Goal: Information Seeking & Learning: Learn about a topic

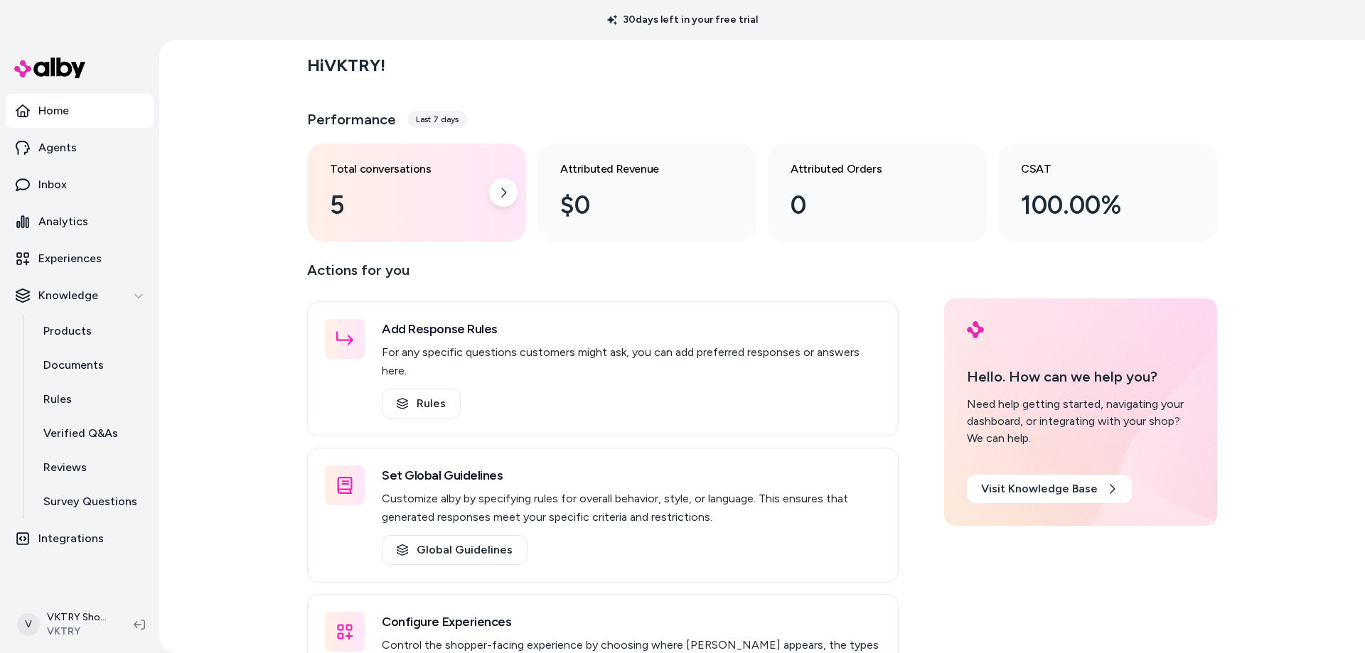
click at [362, 192] on div "5" at bounding box center [405, 205] width 151 height 38
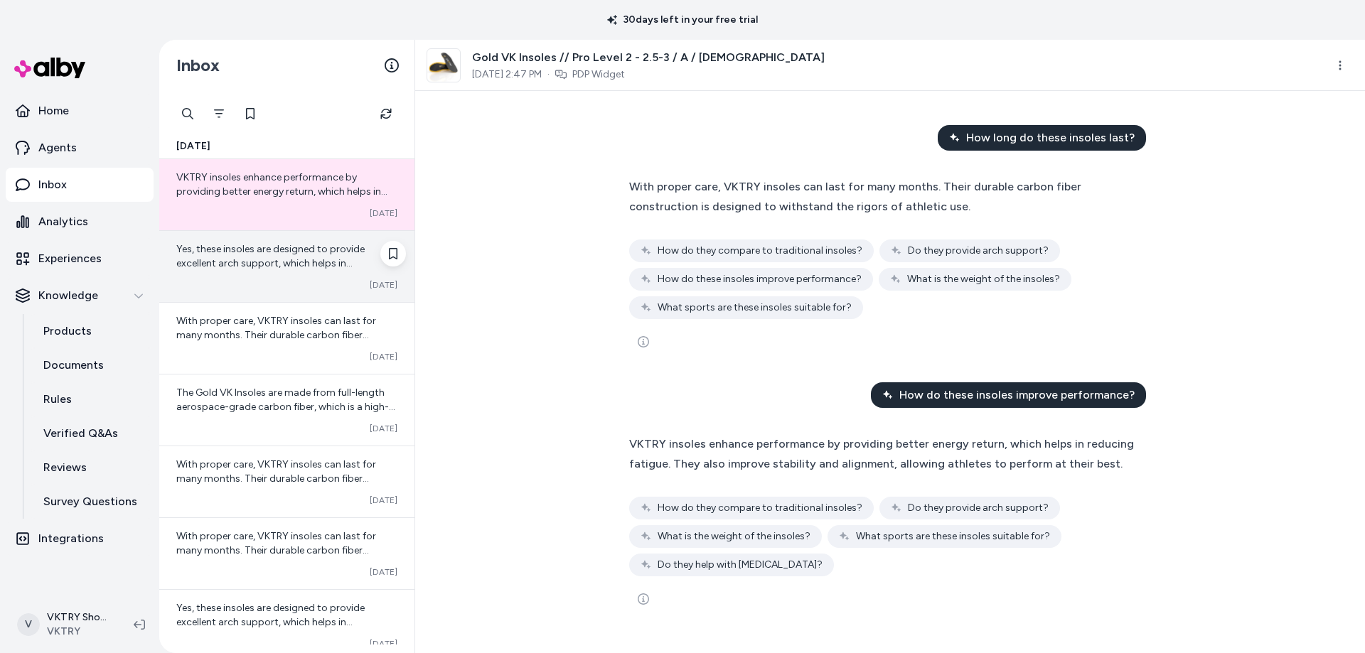
click at [274, 248] on span "Yes, these insoles are designed to provide excellent arch support, which helps …" at bounding box center [270, 270] width 188 height 55
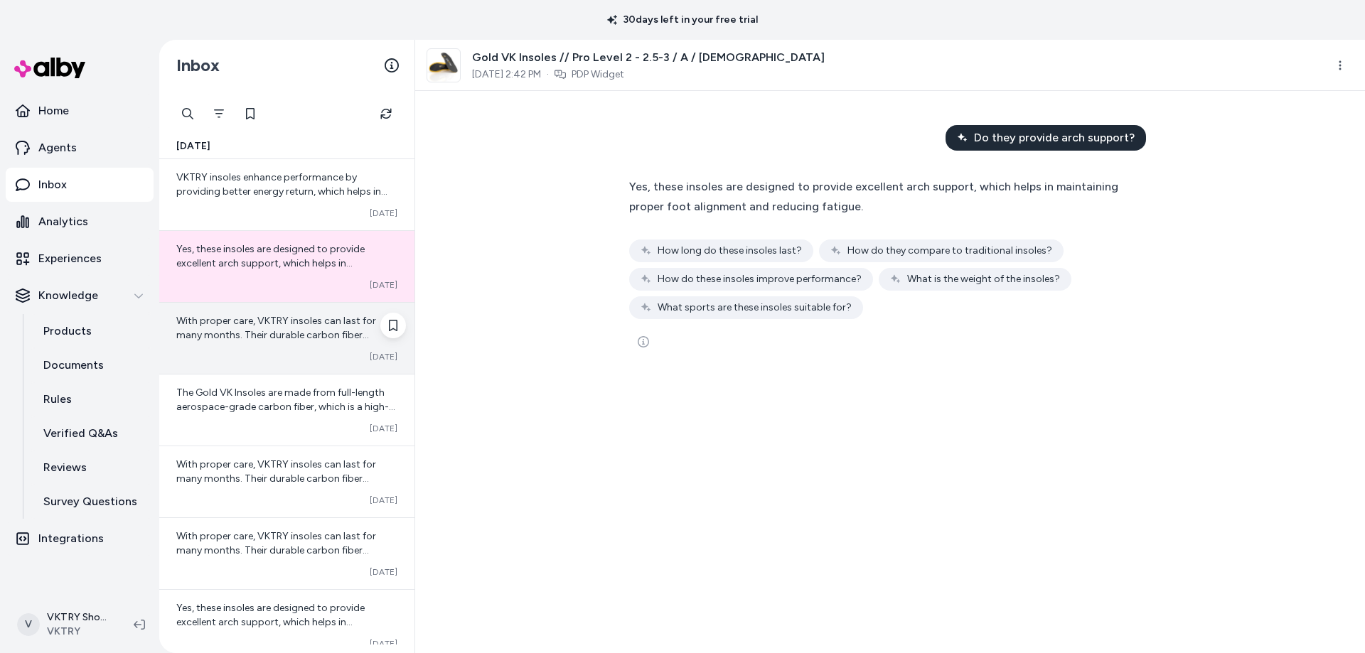
click at [264, 325] on span "With proper care, VKTRY insoles can last for many months. Their durable carbon …" at bounding box center [276, 342] width 200 height 55
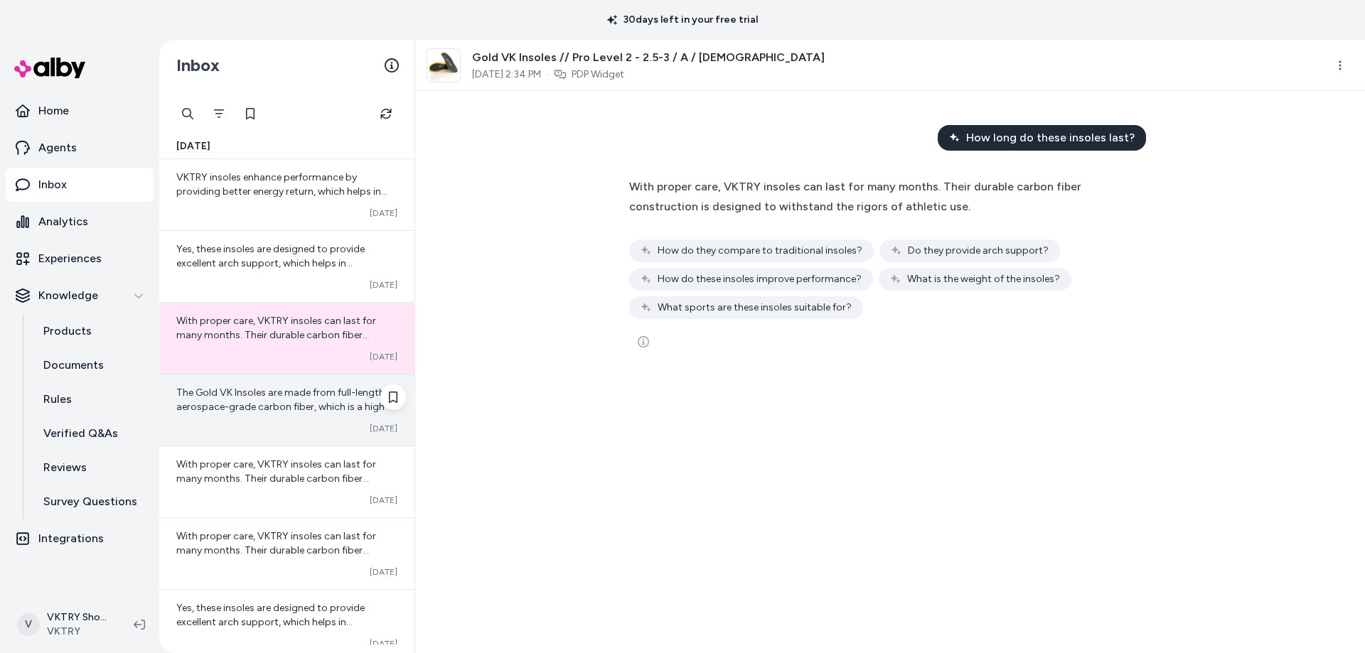
click at [261, 392] on span "The Gold VK Insoles are made from full-length aerospace-grade carbon fiber, whi…" at bounding box center [285, 507] width 219 height 240
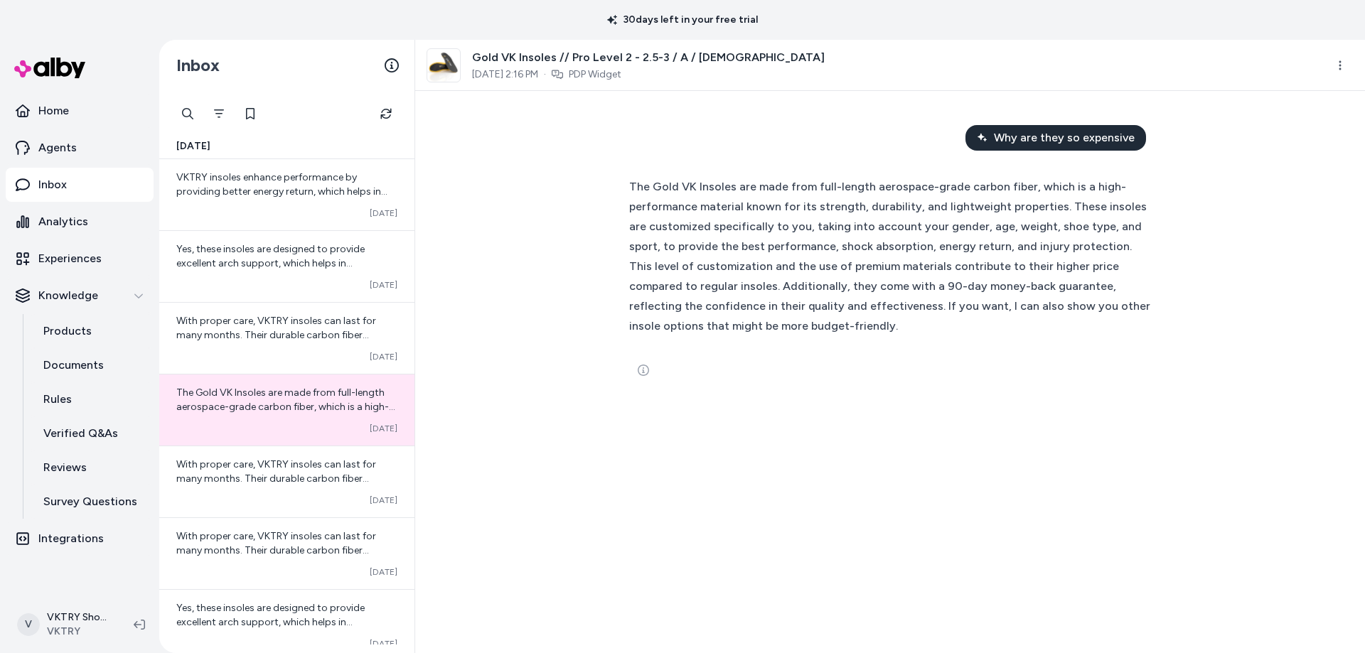
drag, startPoint x: 450, startPoint y: 180, endPoint x: 337, endPoint y: 105, distance: 135.5
click at [450, 180] on div "Why are they so expensive The Gold VK Insoles are made from full-length aerospa…" at bounding box center [890, 372] width 950 height 562
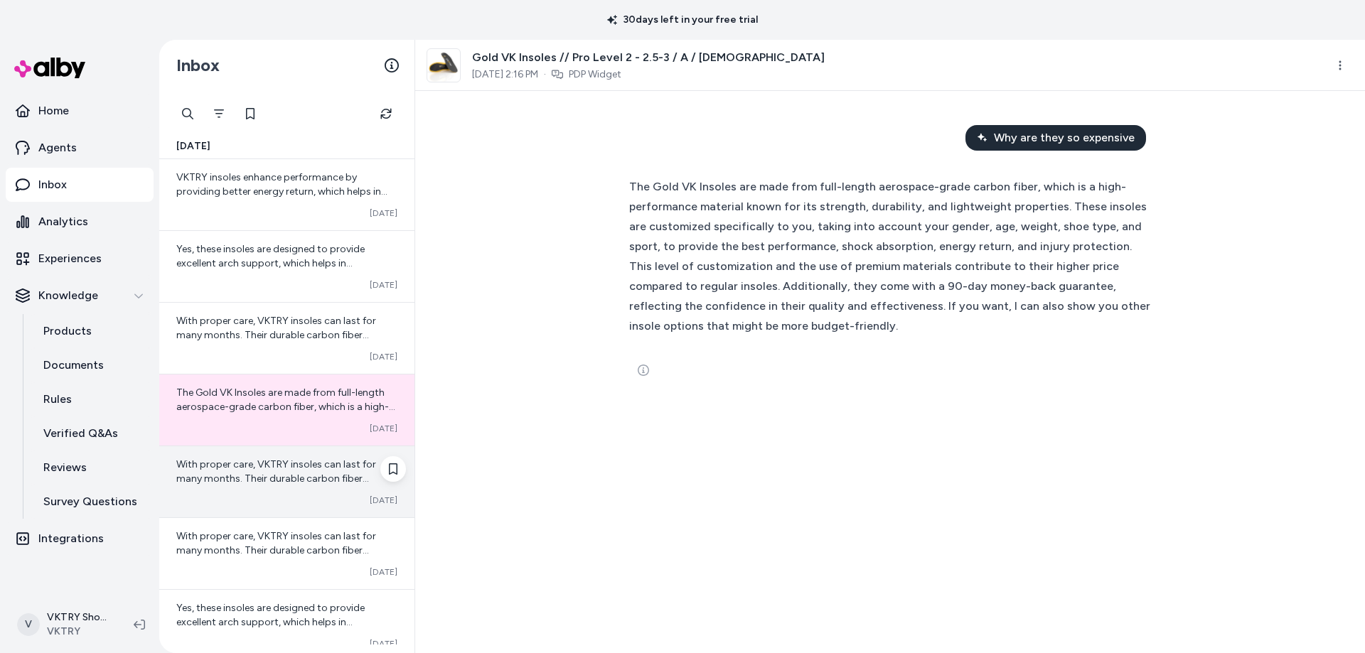
click at [277, 479] on span "With proper care, VKTRY insoles can last for many months. Their durable carbon …" at bounding box center [276, 486] width 200 height 55
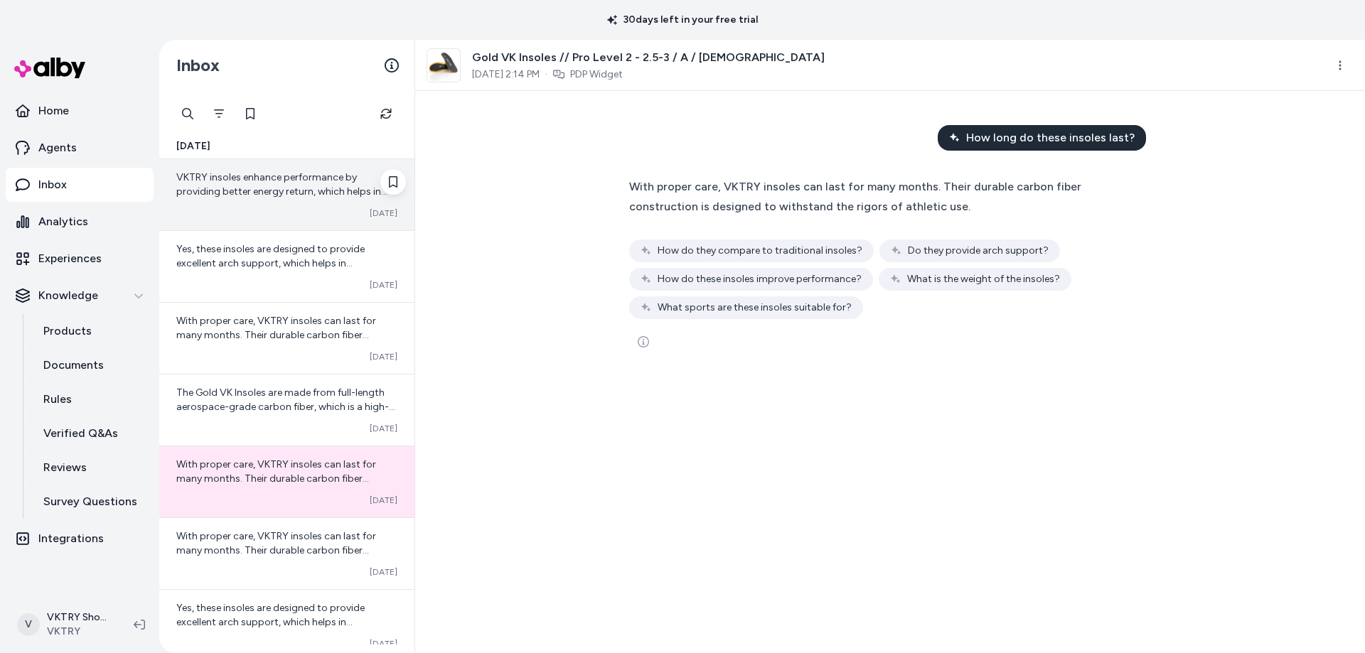
click at [285, 191] on span "VKTRY insoles enhance performance by providing better energy return, which help…" at bounding box center [282, 205] width 213 height 69
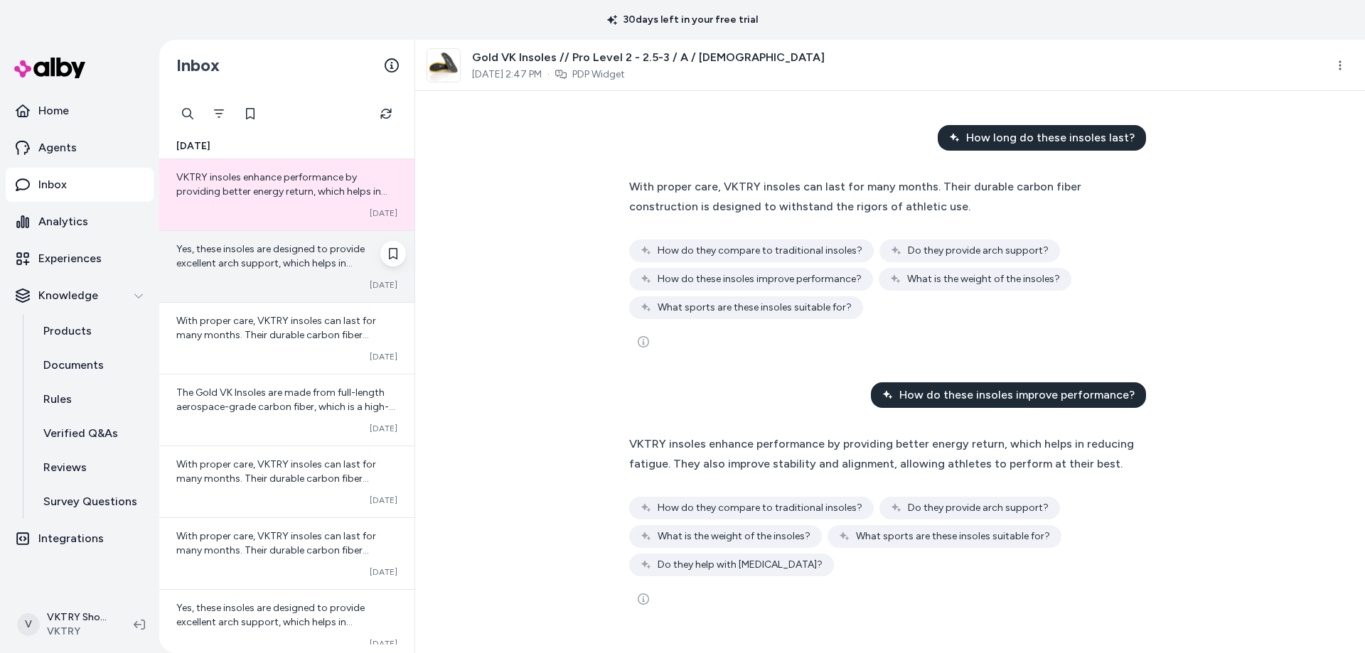
click at [274, 261] on span "Yes, these insoles are designed to provide excellent arch support, which helps …" at bounding box center [270, 270] width 188 height 55
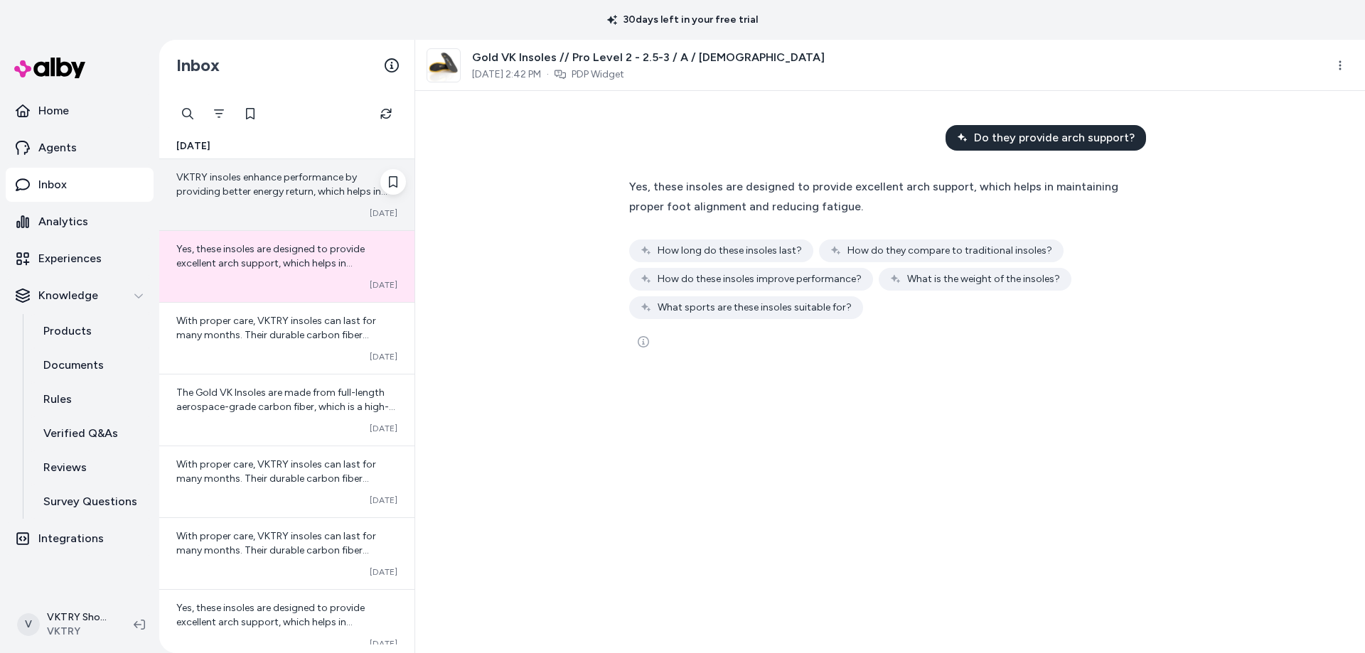
click at [272, 184] on div "VKTRY insoles enhance performance by providing better energy return, which help…" at bounding box center [286, 185] width 221 height 28
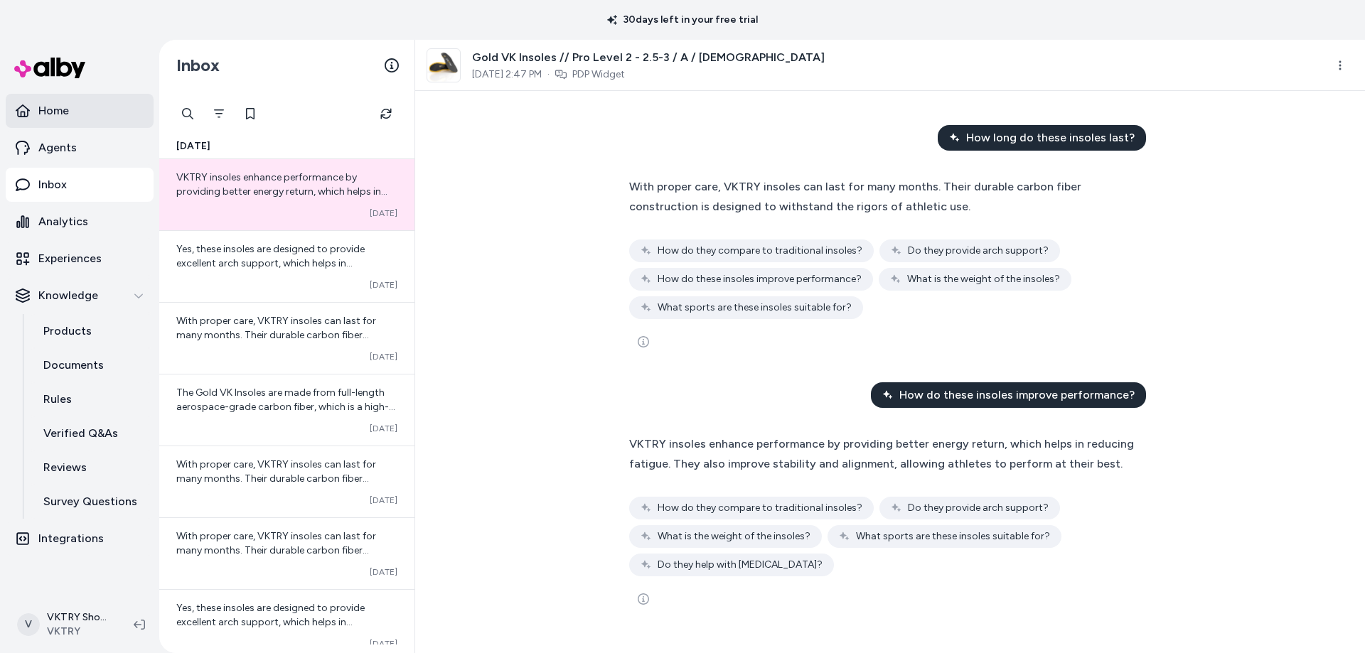
click at [62, 105] on p "Home" at bounding box center [53, 110] width 31 height 17
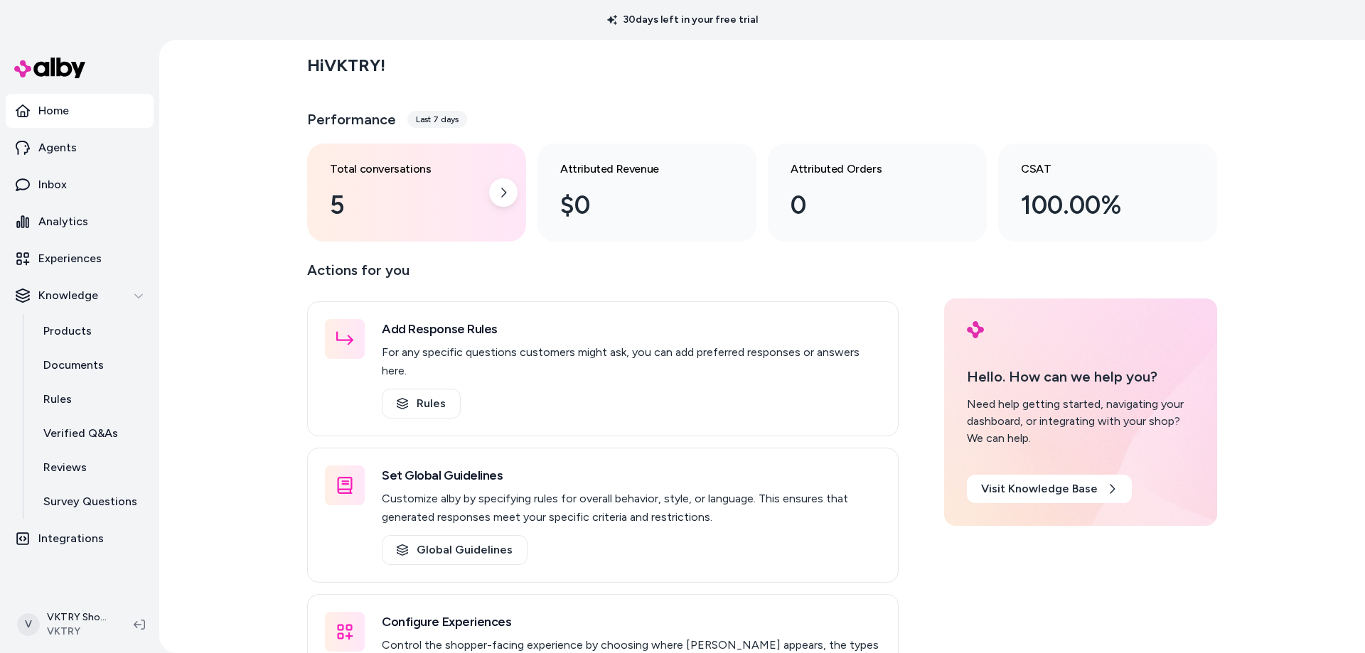
click at [441, 191] on div "5" at bounding box center [405, 205] width 151 height 38
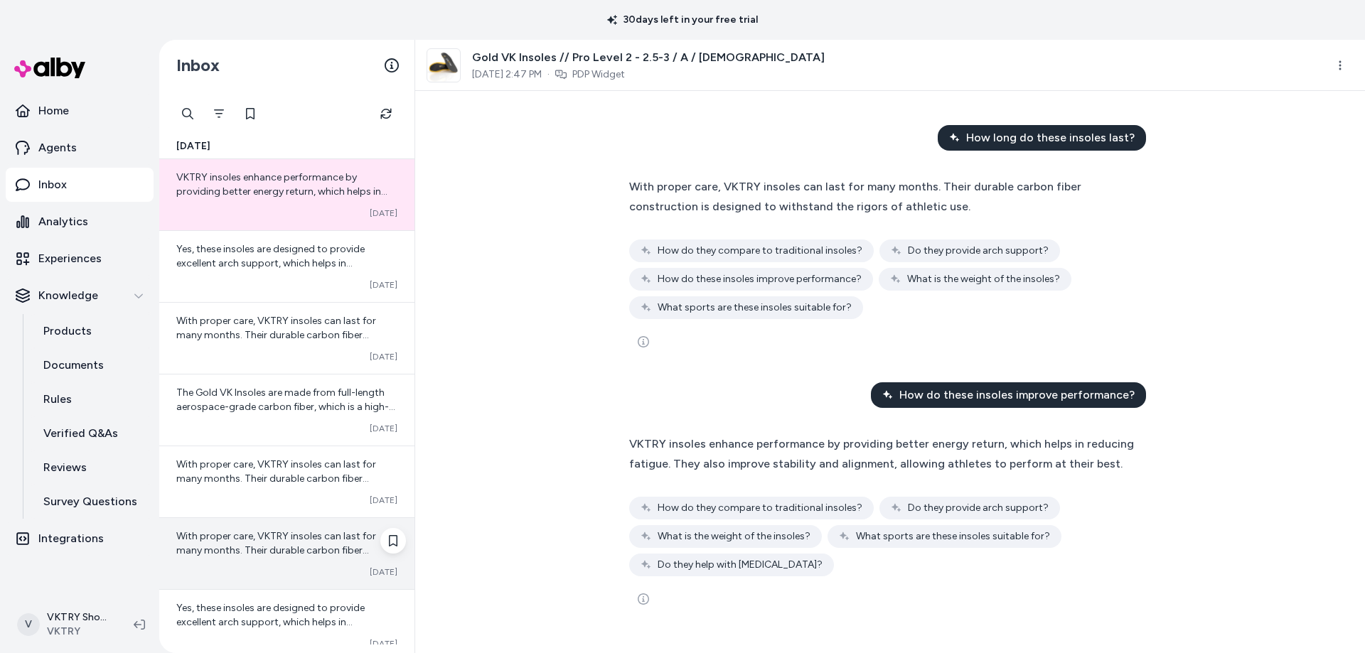
click at [289, 545] on span "With proper care, VKTRY insoles can last for many months. Their durable carbon …" at bounding box center [276, 557] width 200 height 55
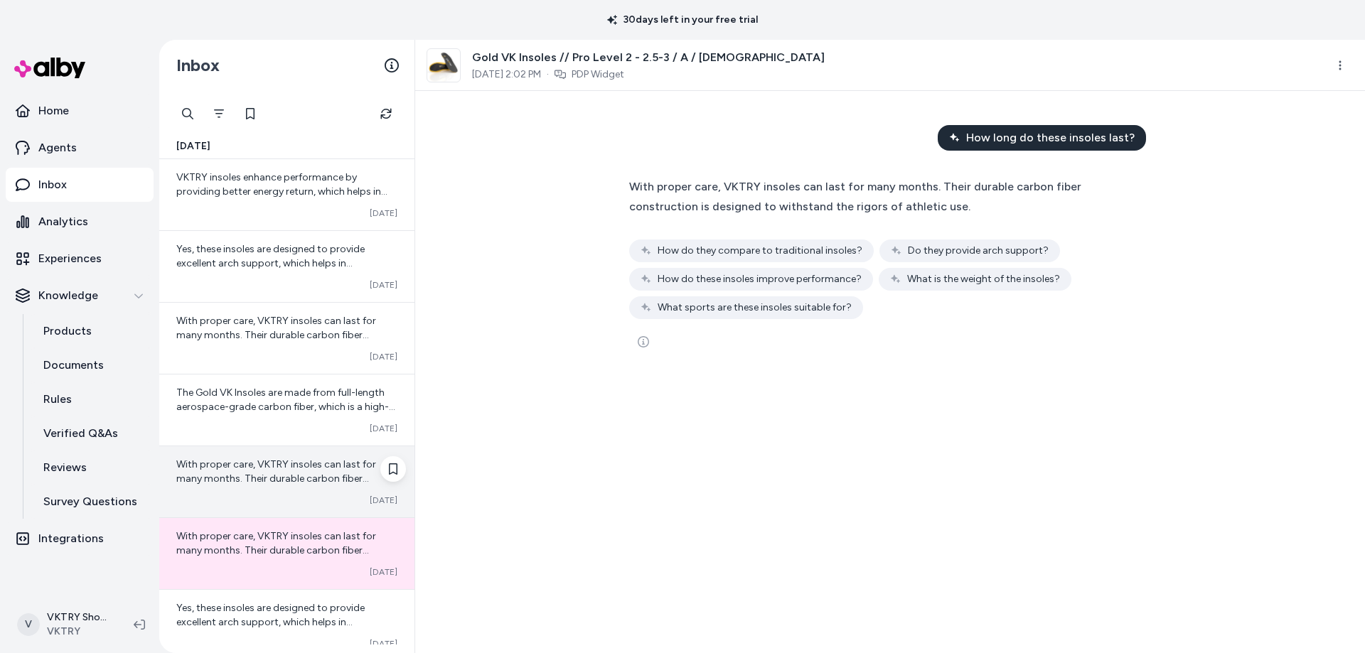
click at [277, 467] on span "With proper care, VKTRY insoles can last for many months. Their durable carbon …" at bounding box center [276, 486] width 200 height 55
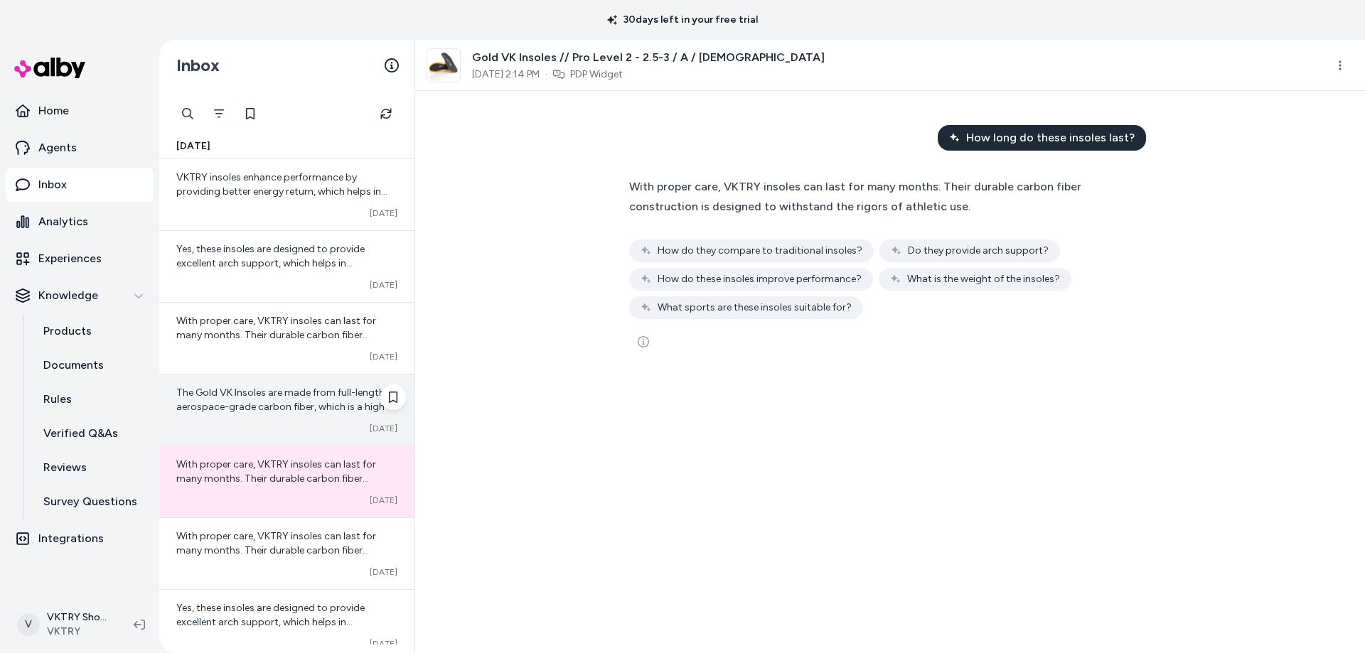
click at [276, 405] on span "The Gold VK Insoles are made from full-length aerospace-grade carbon fiber, whi…" at bounding box center [285, 507] width 219 height 240
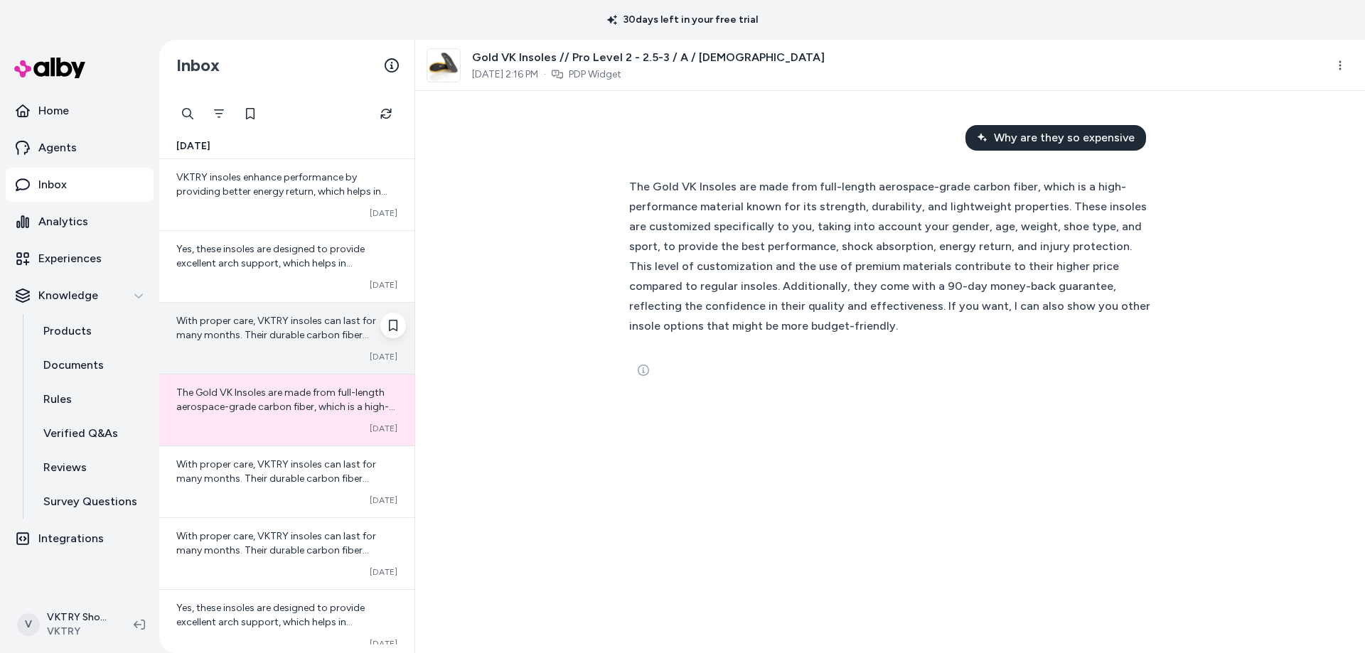
click at [287, 325] on span "With proper care, VKTRY insoles can last for many months. Their durable carbon …" at bounding box center [276, 342] width 200 height 55
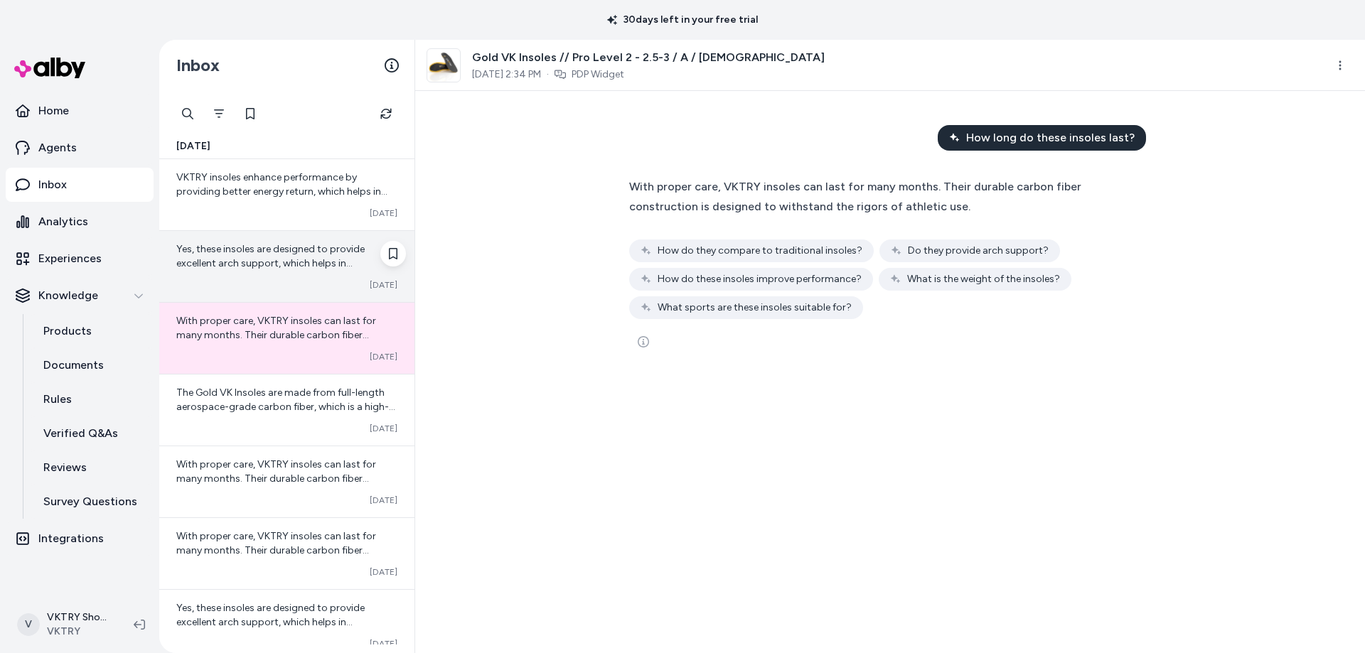
click at [271, 259] on span "Yes, these insoles are designed to provide excellent arch support, which helps …" at bounding box center [270, 270] width 188 height 55
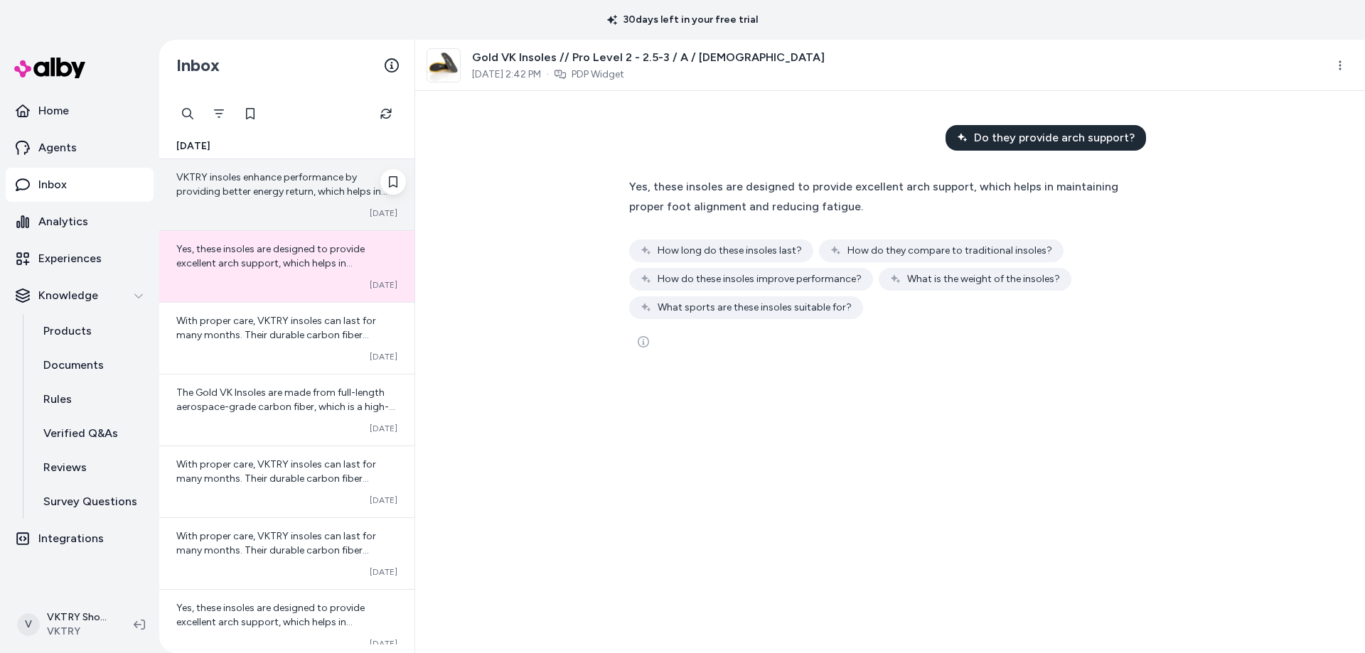
click at [280, 193] on span "VKTRY insoles enhance performance by providing better energy return, which help…" at bounding box center [282, 205] width 213 height 69
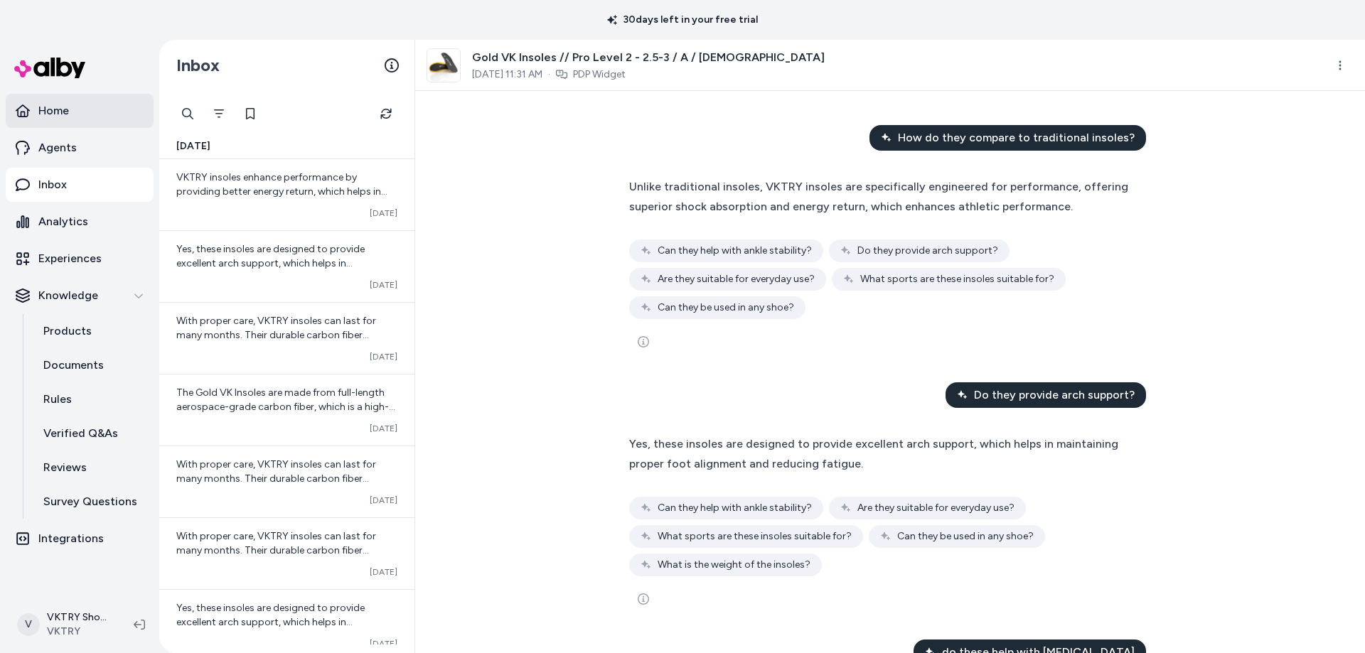
click at [79, 102] on link "Home" at bounding box center [80, 111] width 148 height 34
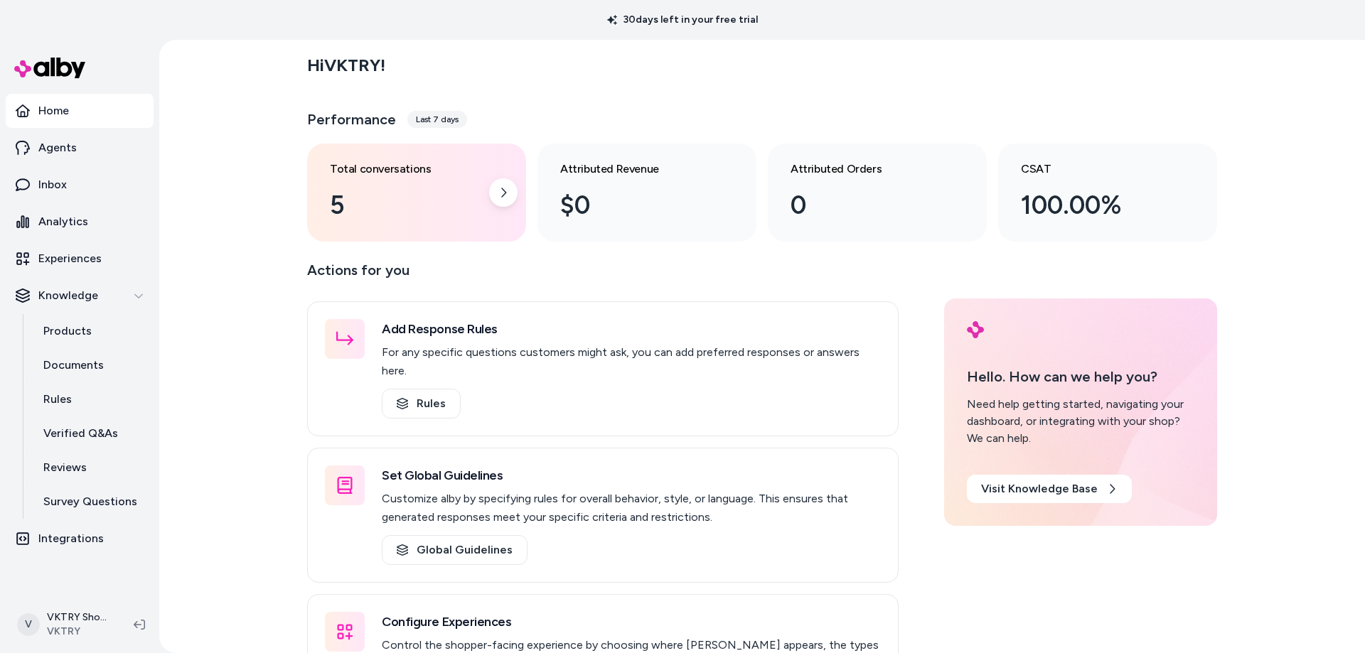
click at [385, 178] on div "Total conversations 5" at bounding box center [405, 193] width 151 height 64
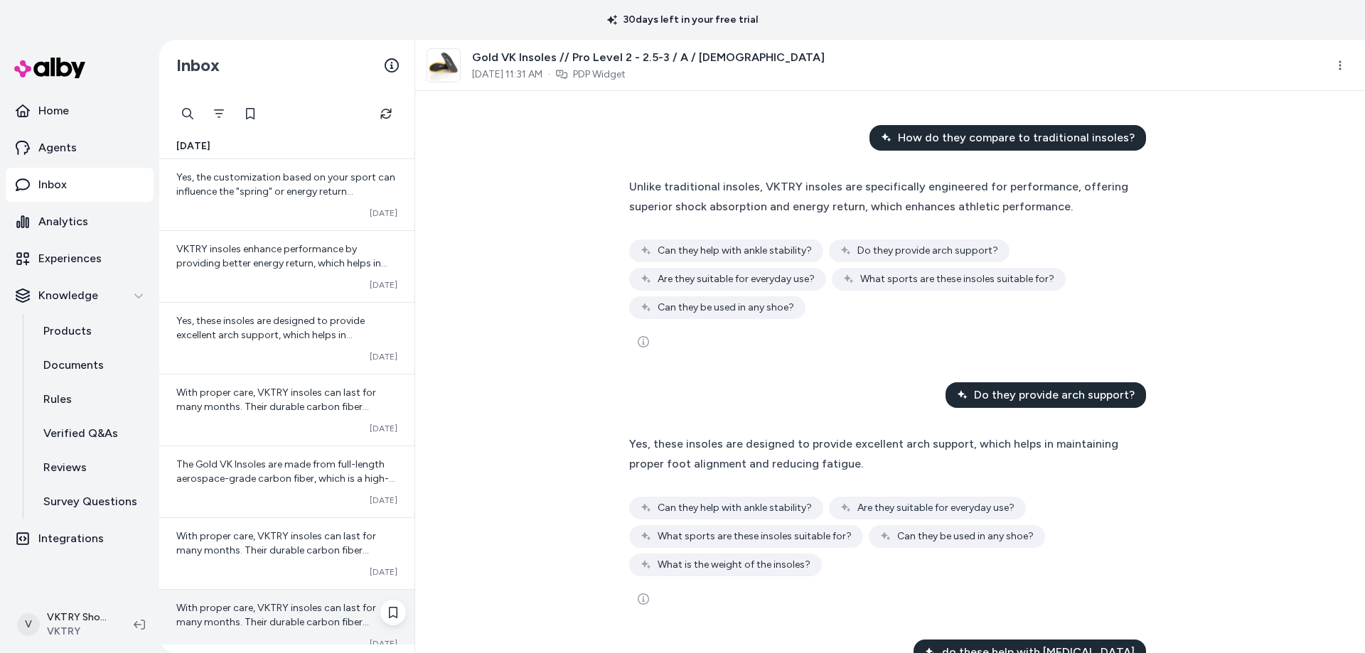
click at [271, 596] on div "With proper care, VKTRY insoles can last for many months. Their durable carbon …" at bounding box center [286, 625] width 255 height 71
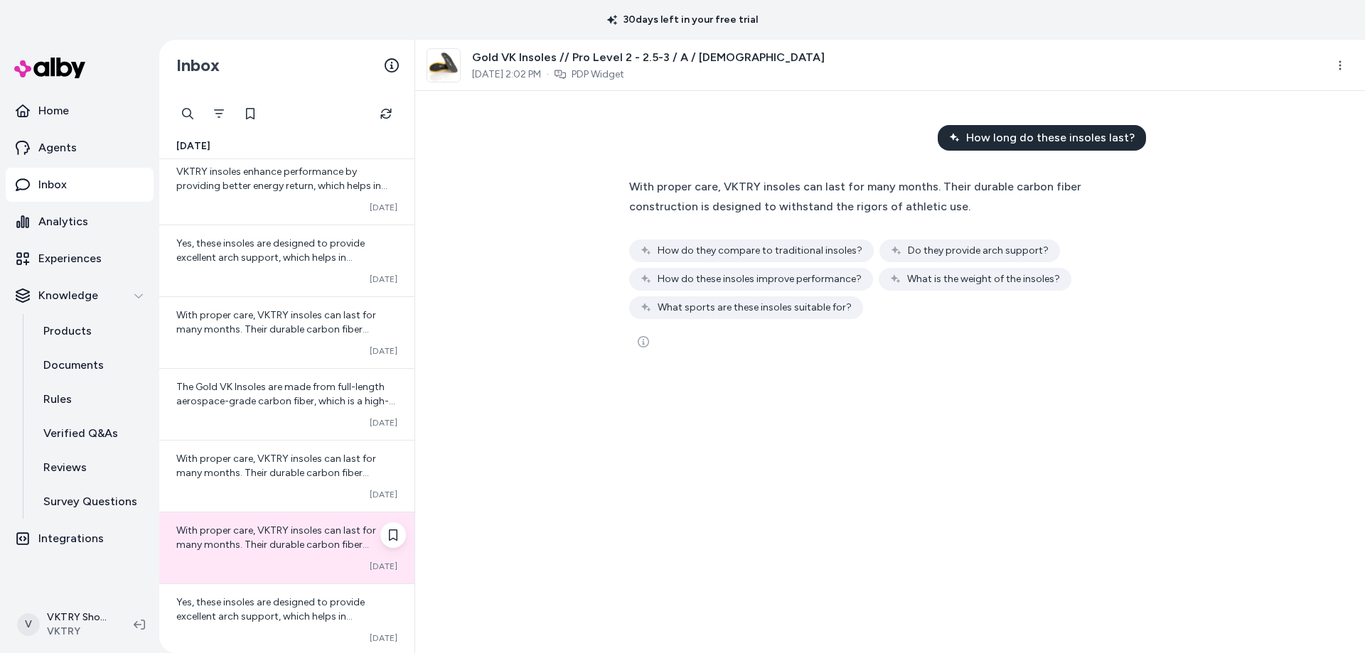
scroll to position [142, 0]
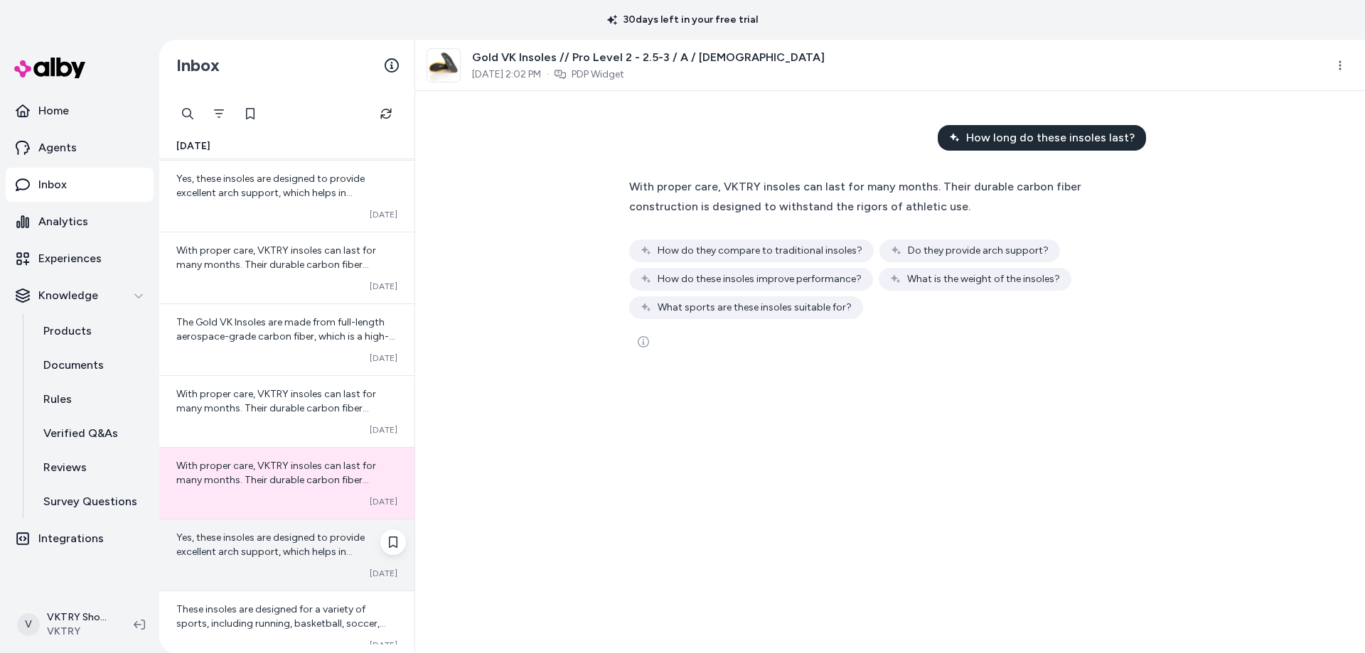
click at [269, 555] on span "Yes, these insoles are designed to provide excellent arch support, which helps …" at bounding box center [270, 559] width 188 height 55
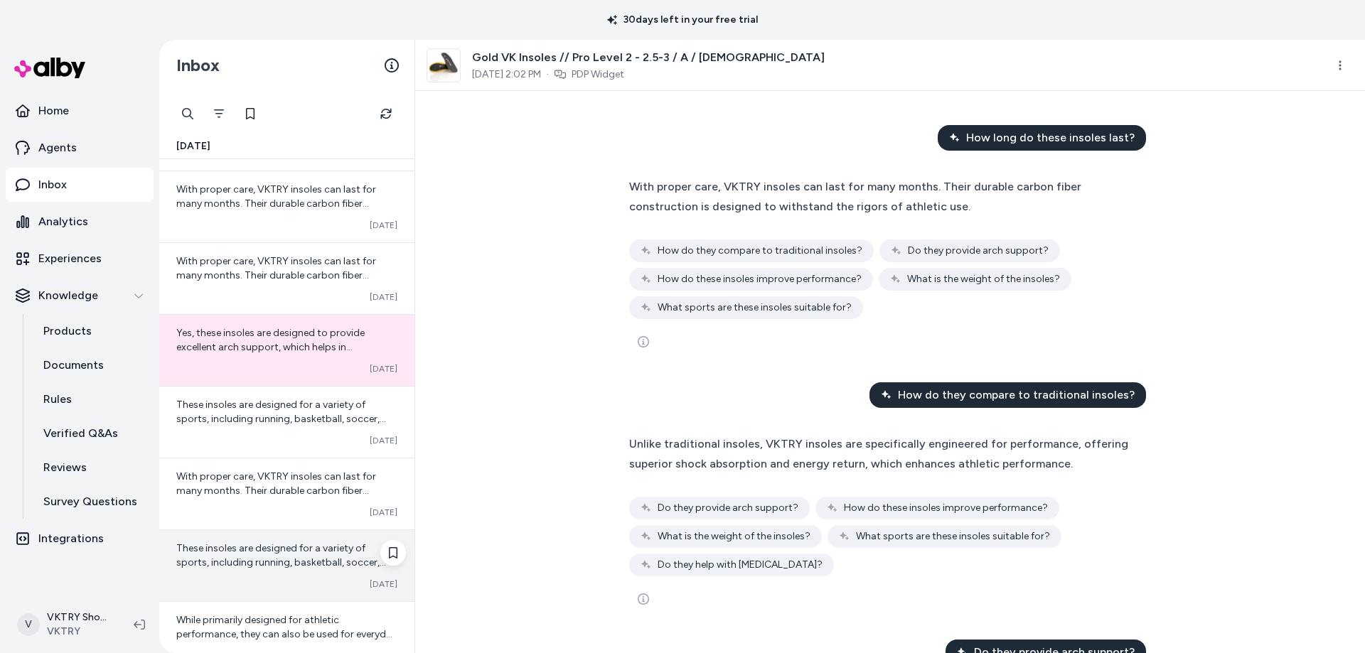
scroll to position [355, 0]
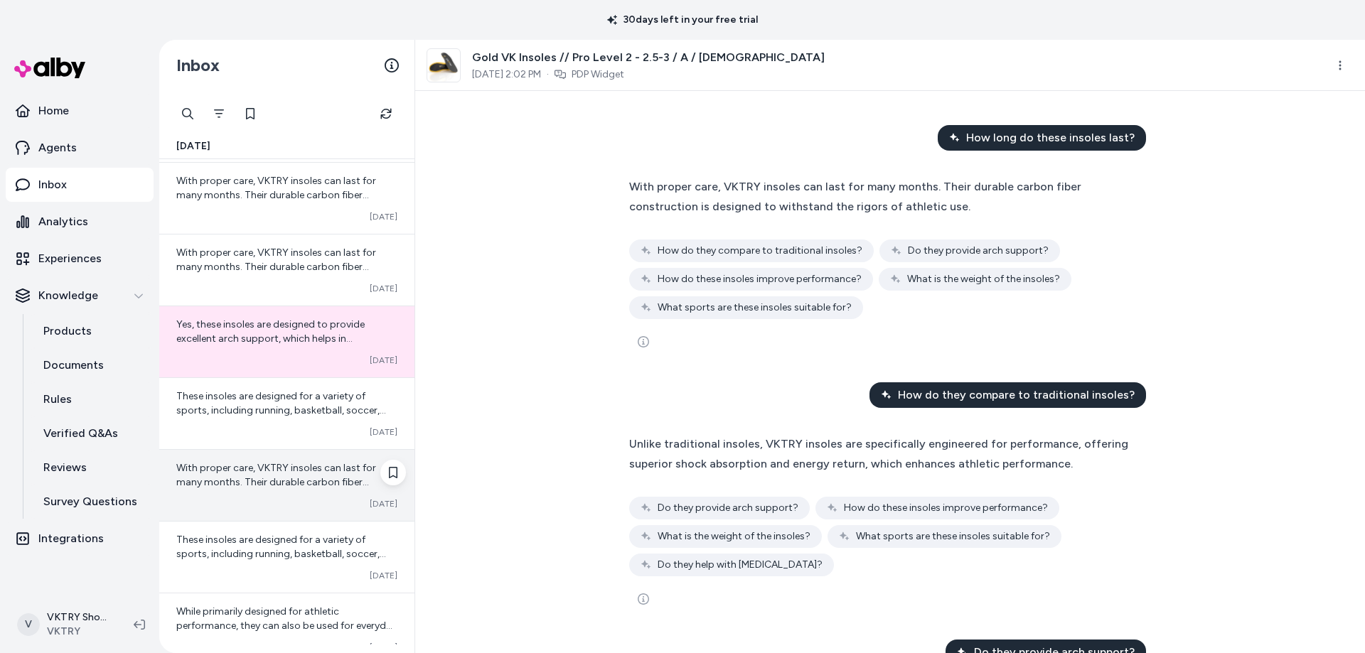
click at [275, 474] on div "With proper care, VKTRY insoles can last for many months. Their durable carbon …" at bounding box center [286, 475] width 221 height 28
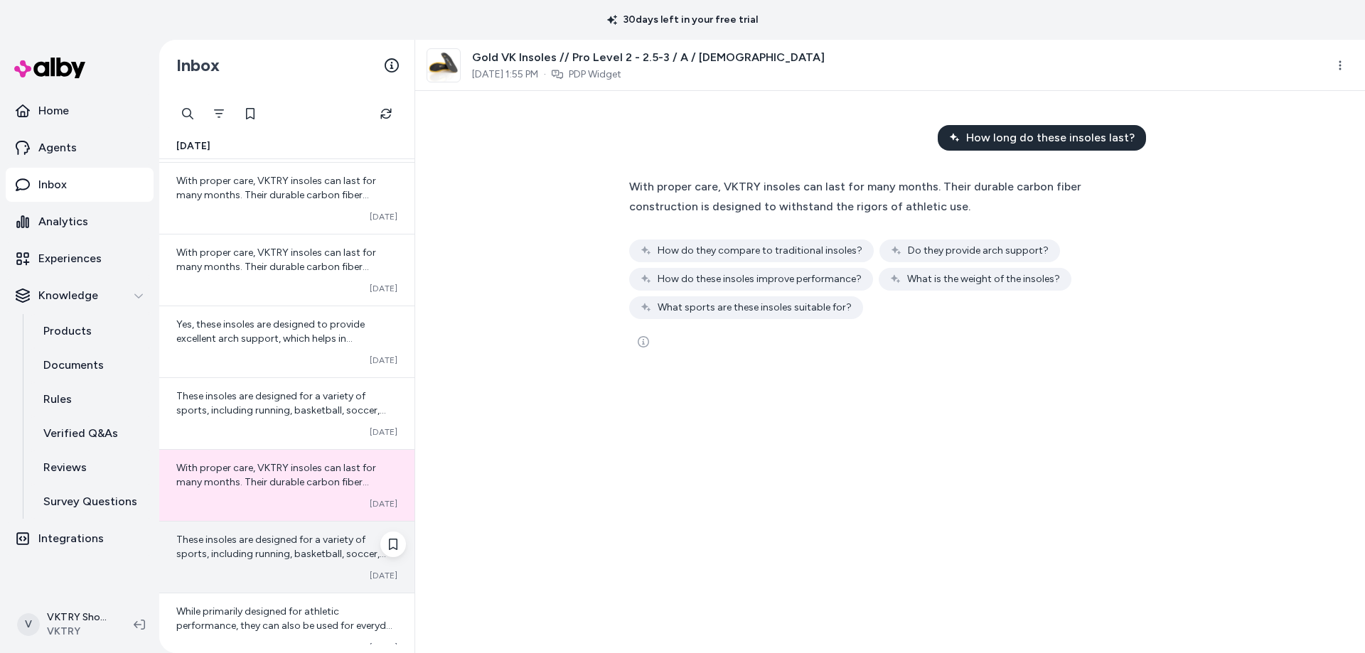
click at [287, 550] on span "These insoles are designed for a variety of sports, including running, basketba…" at bounding box center [281, 568] width 210 height 69
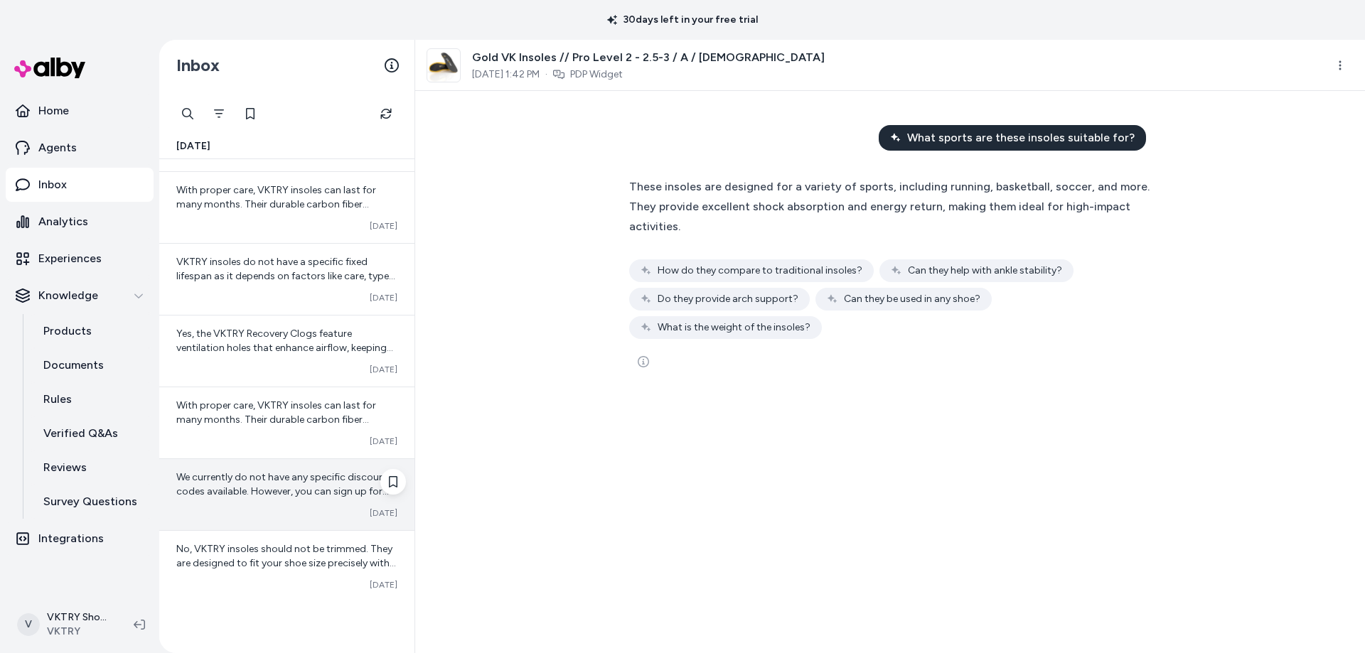
scroll to position [938, 0]
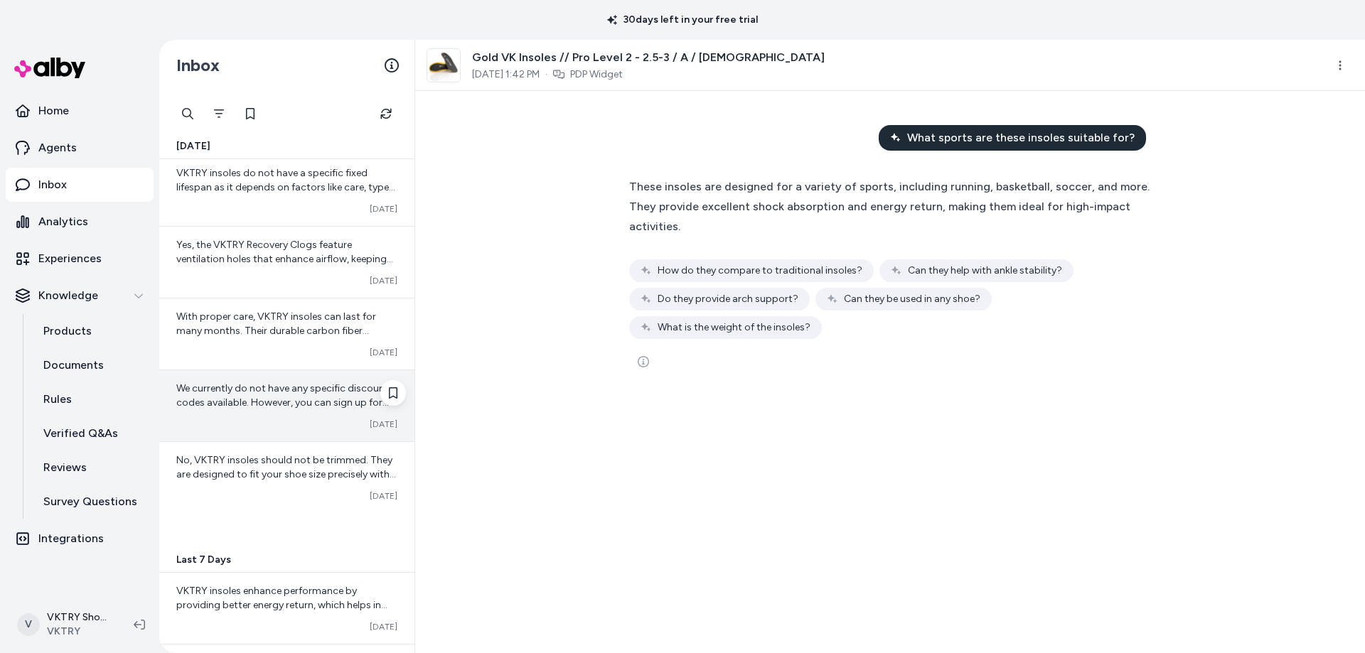
click at [293, 400] on span "We currently do not have any specific discount codes available. However, you ca…" at bounding box center [283, 452] width 214 height 140
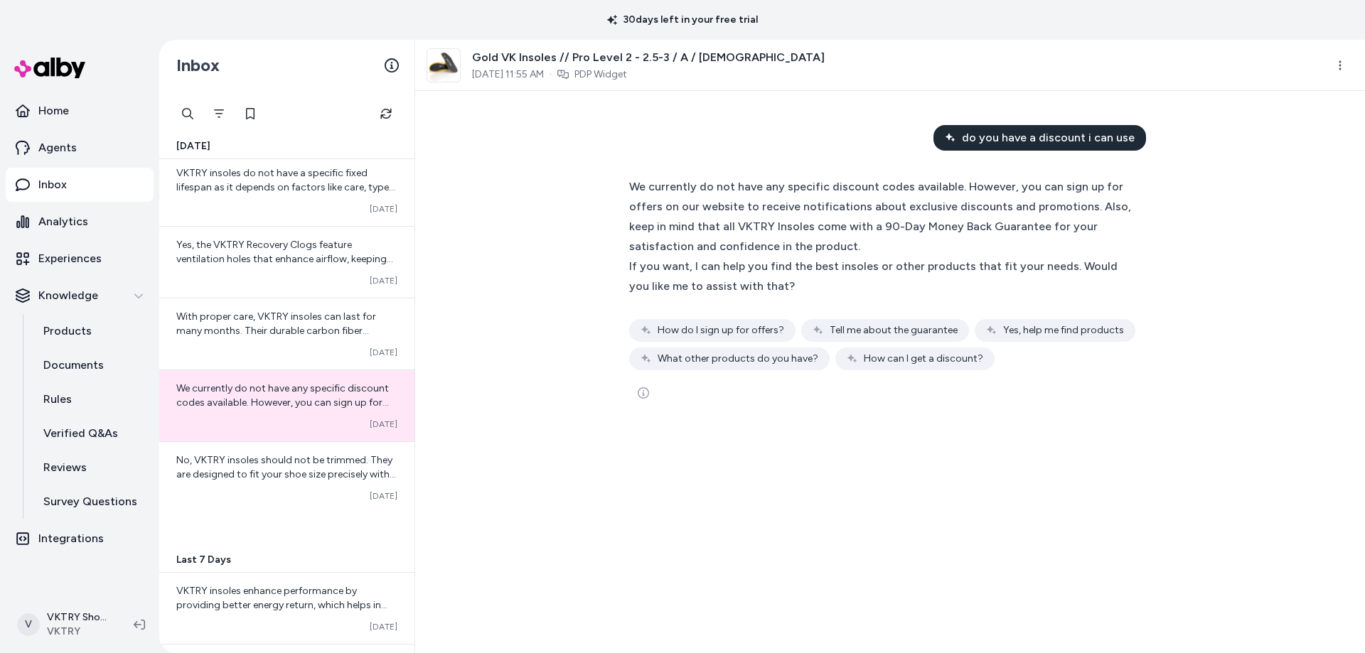
click at [286, 298] on link "With proper care, VKTRY insoles can last for many months. Their durable carbon …" at bounding box center [286, 334] width 255 height 72
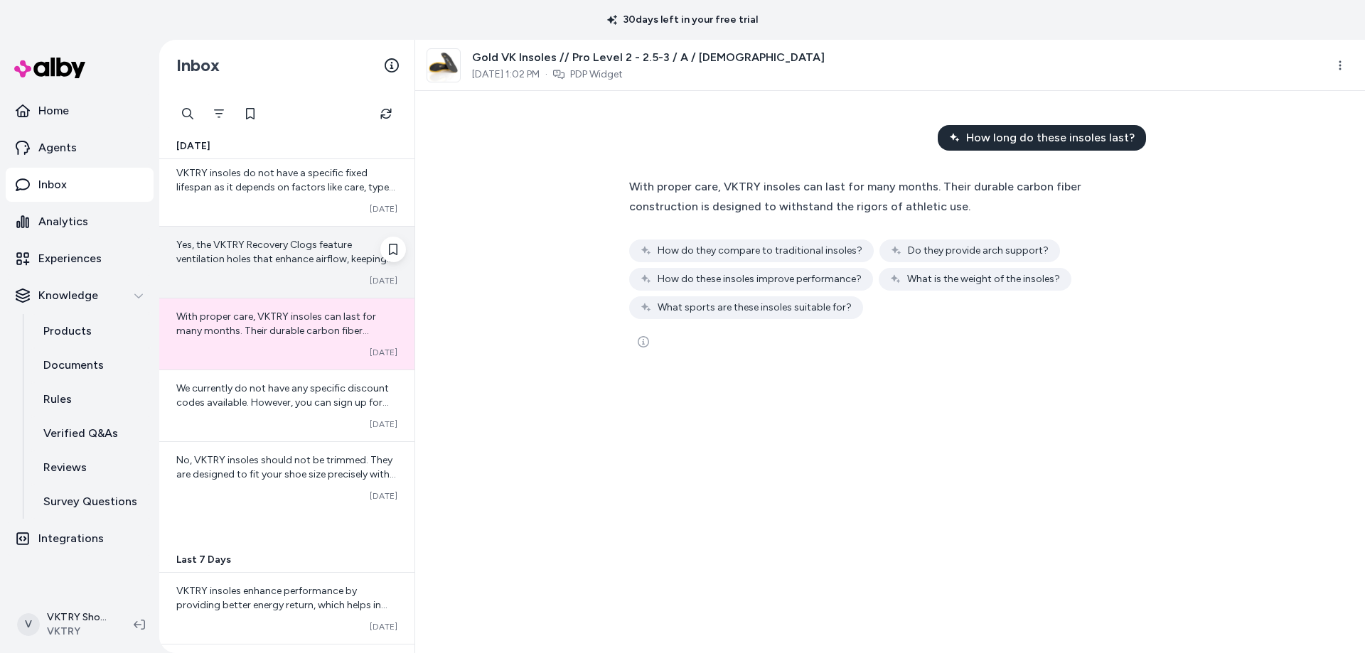
click at [284, 255] on span "Yes, the VKTRY Recovery Clogs feature ventilation holes that enhance airflow, k…" at bounding box center [284, 266] width 217 height 55
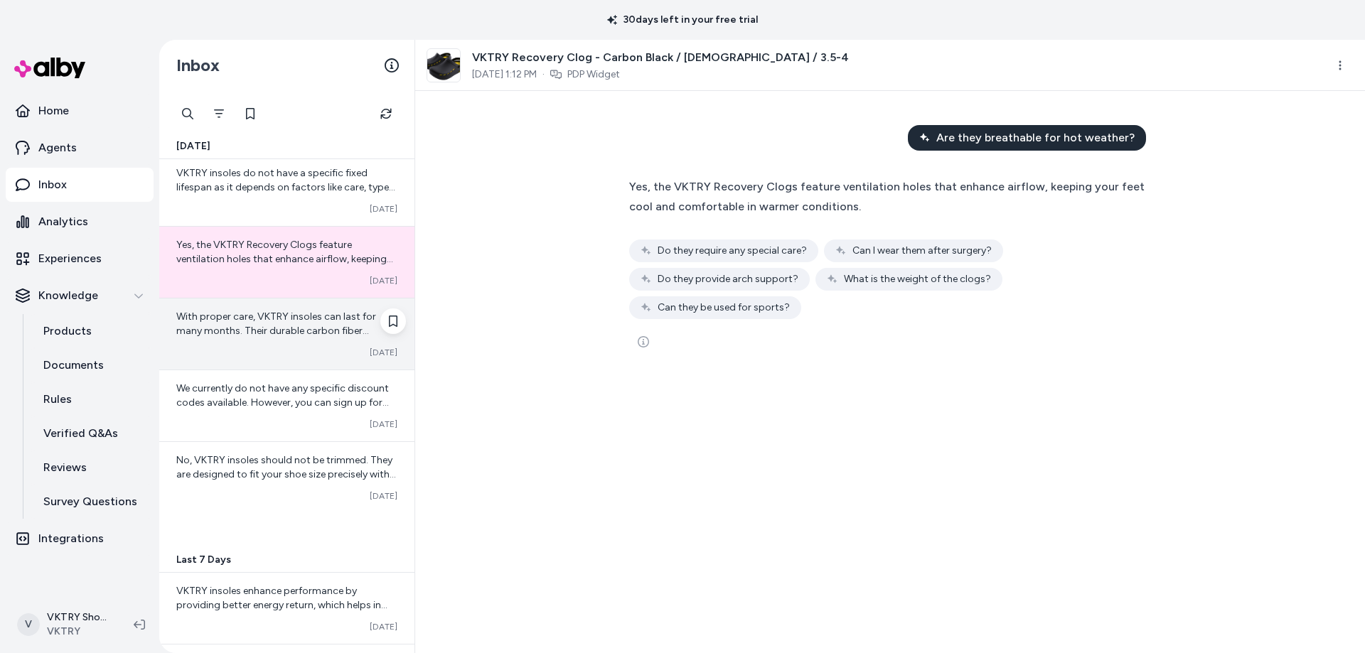
click at [289, 328] on span "With proper care, VKTRY insoles can last for many months. Their durable carbon …" at bounding box center [276, 338] width 200 height 55
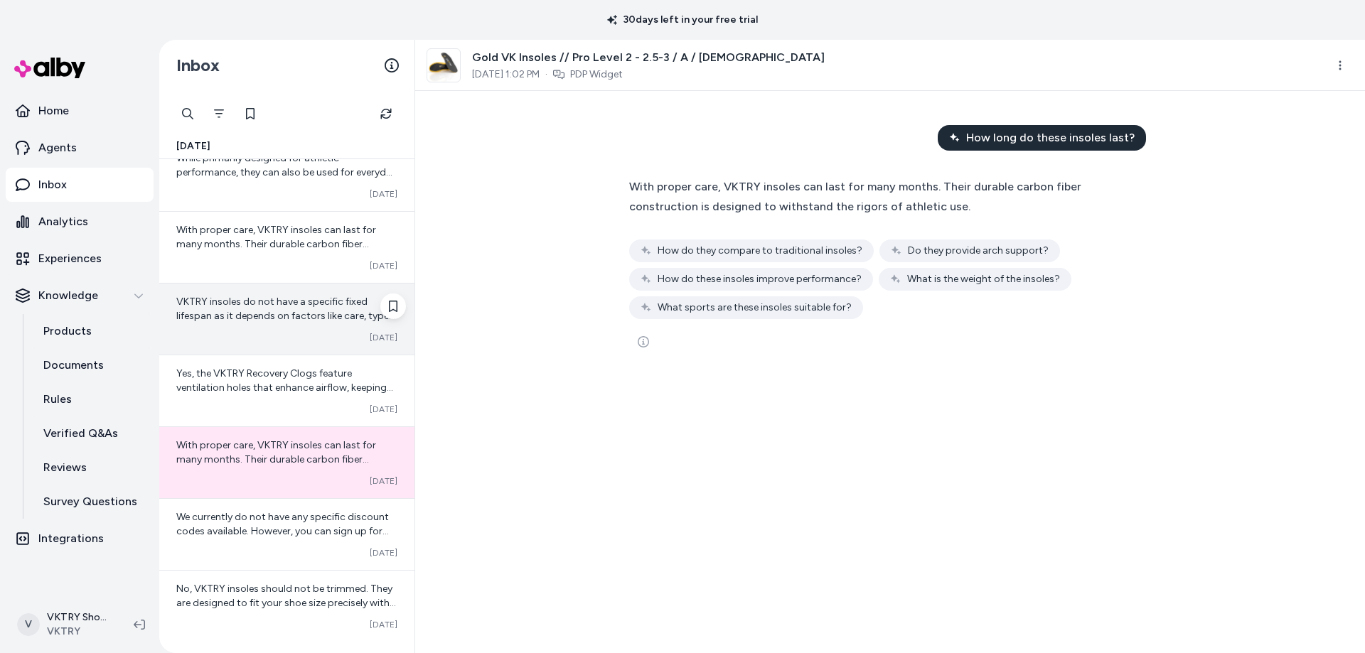
scroll to position [796, 0]
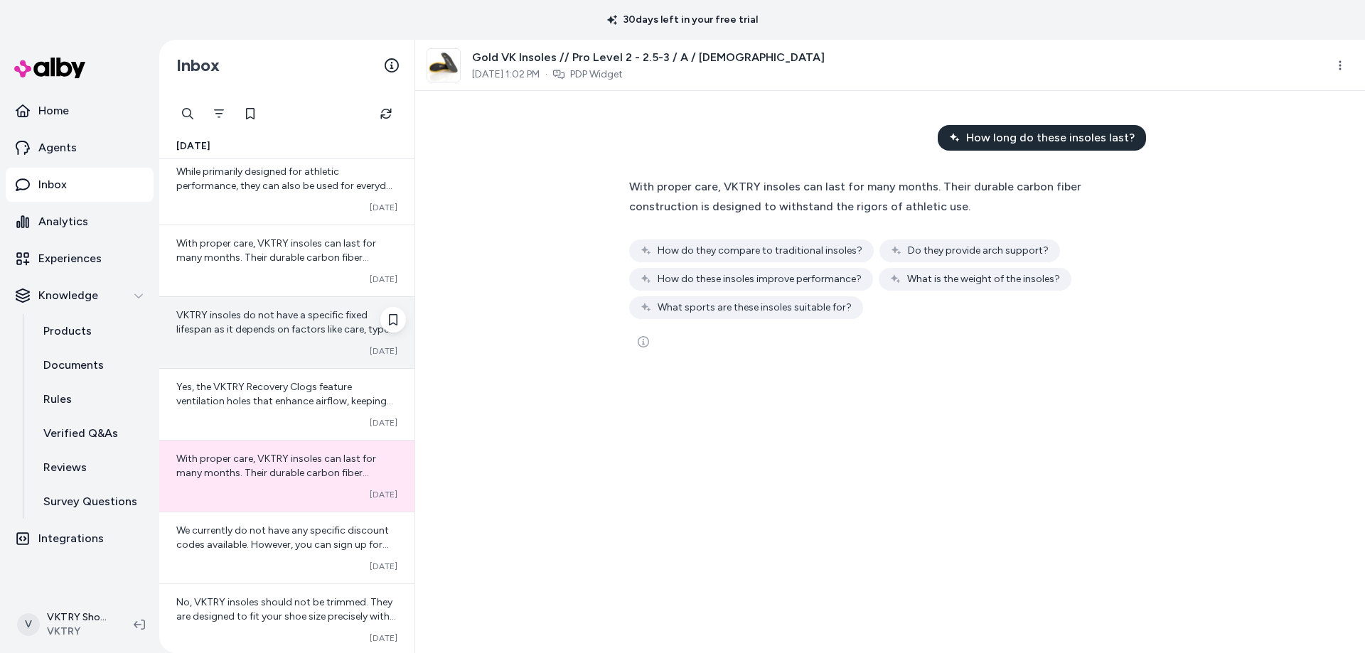
click at [294, 315] on span "VKTRY insoles do not have a specific fixed lifespan as it depends on factors li…" at bounding box center [285, 414] width 219 height 211
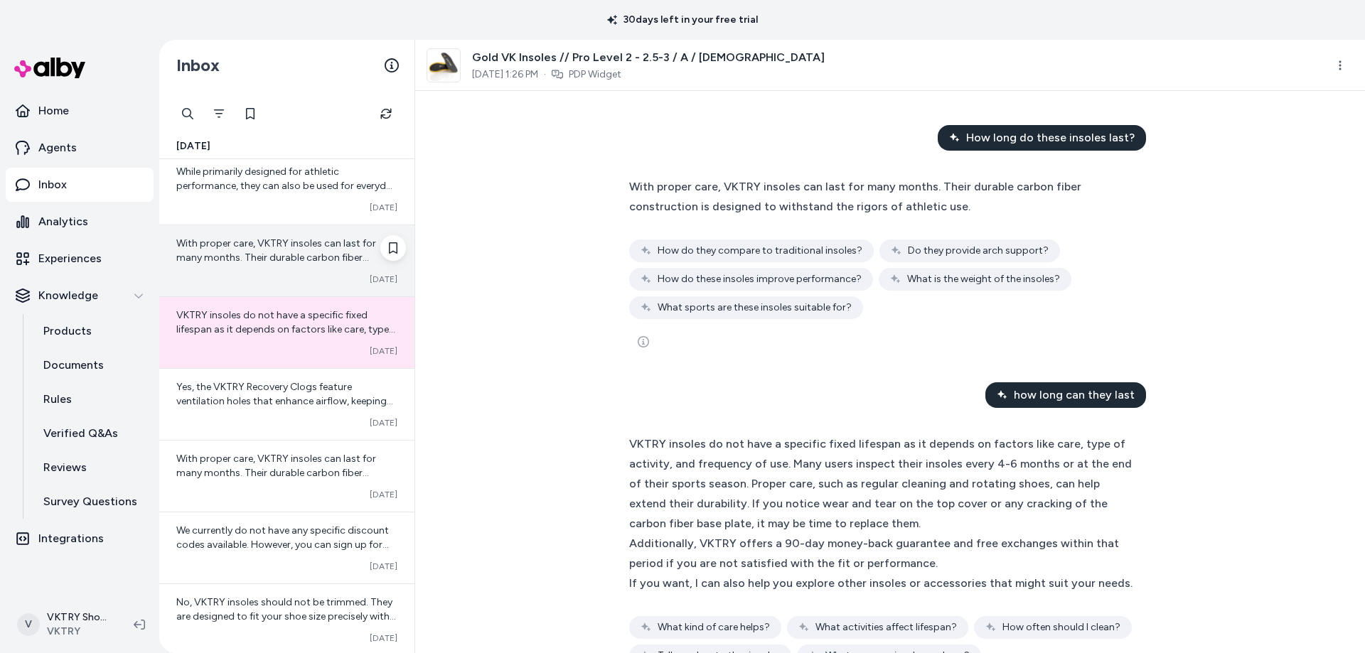
click at [279, 257] on span "With proper care, VKTRY insoles can last for many months. Their durable carbon …" at bounding box center [276, 264] width 200 height 55
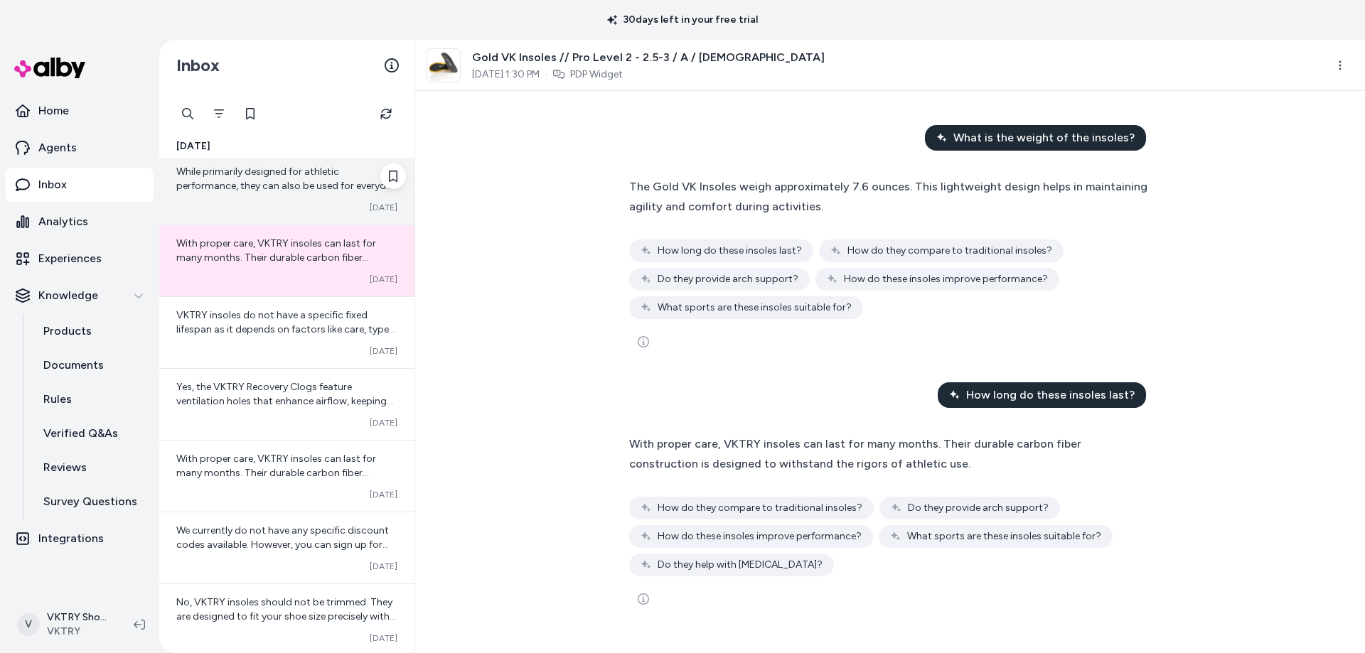
click at [268, 175] on span "While primarily designed for athletic performance, they can also be used for ev…" at bounding box center [286, 193] width 220 height 55
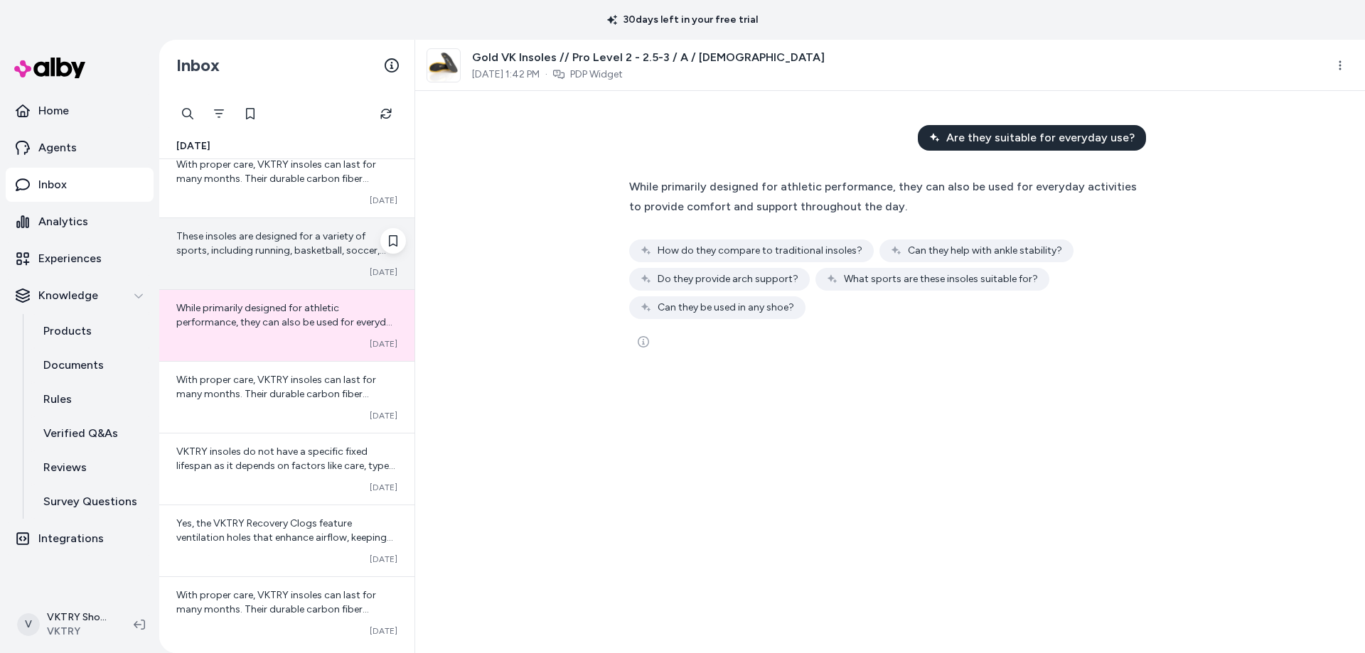
scroll to position [653, 0]
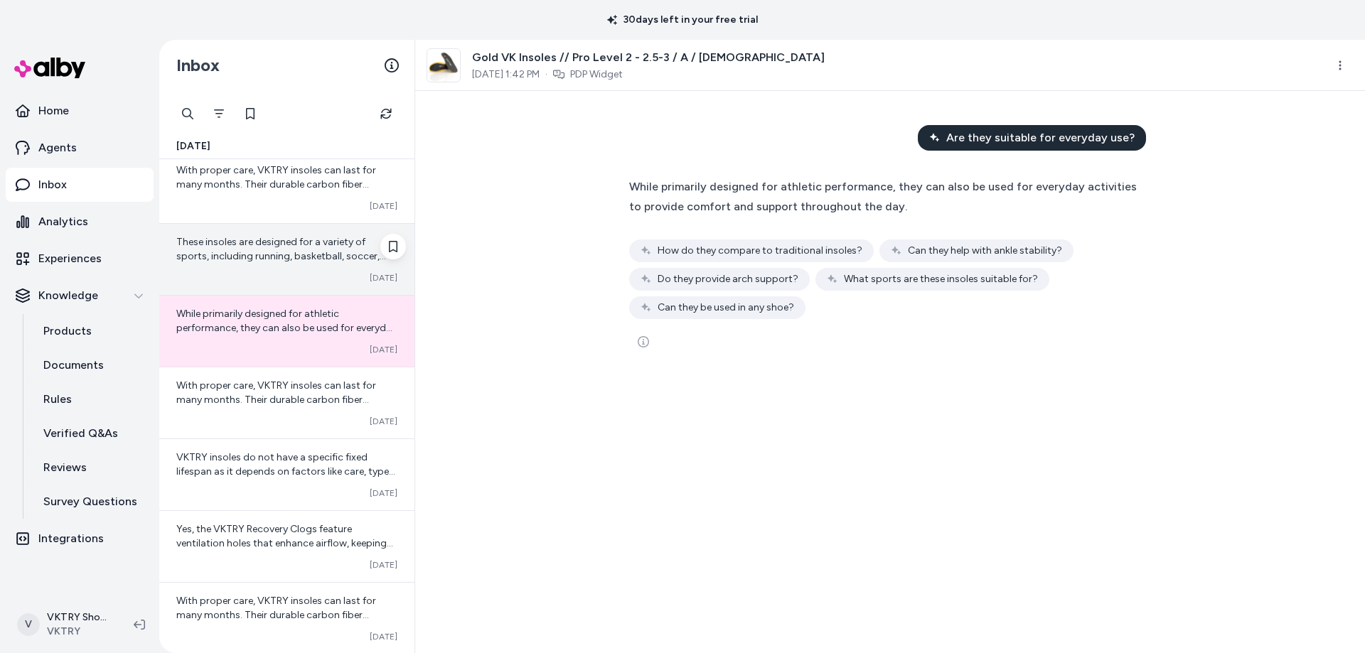
click at [273, 241] on span "These insoles are designed for a variety of sports, including running, basketba…" at bounding box center [281, 270] width 210 height 69
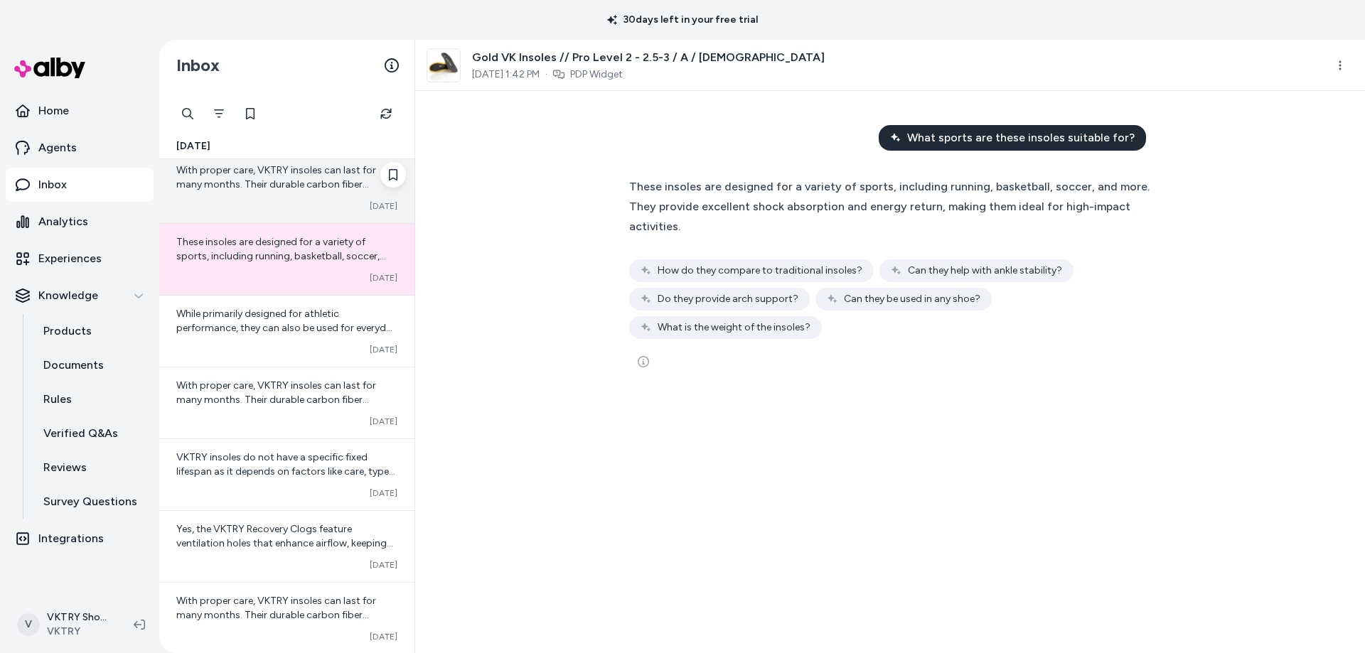
click at [236, 186] on span "With proper care, VKTRY insoles can last for many months. Their durable carbon …" at bounding box center [276, 191] width 200 height 55
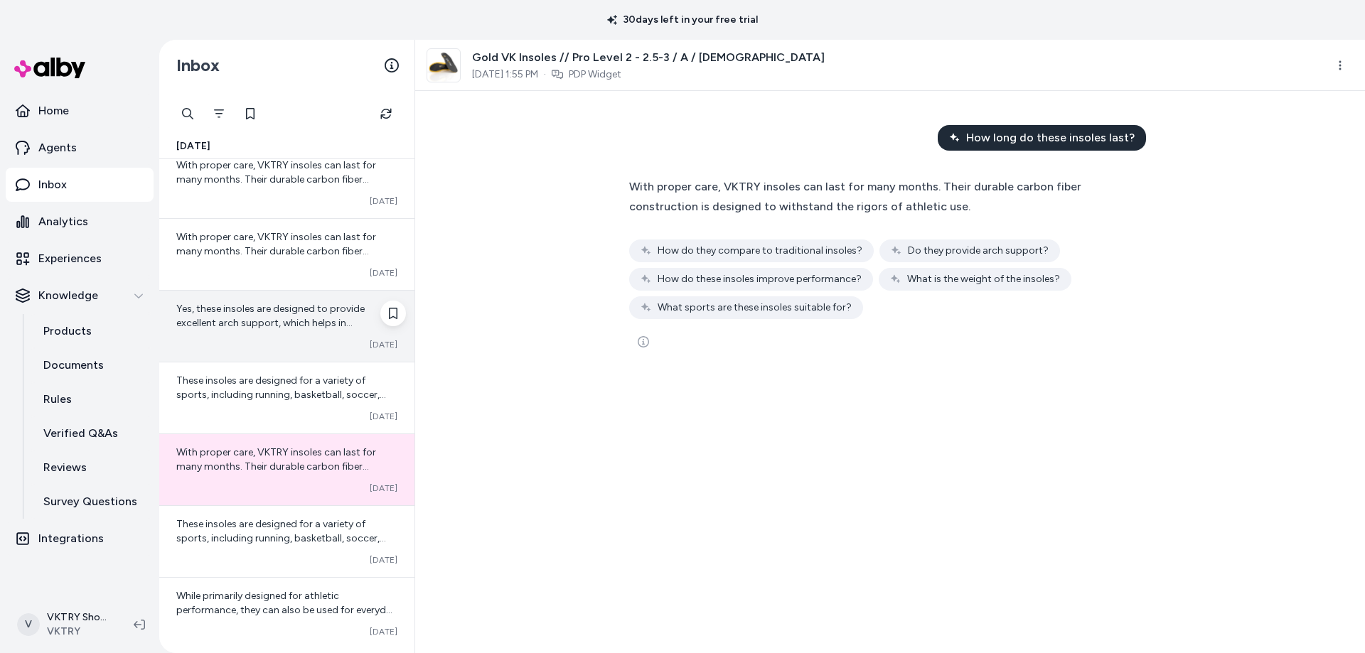
scroll to position [369, 0]
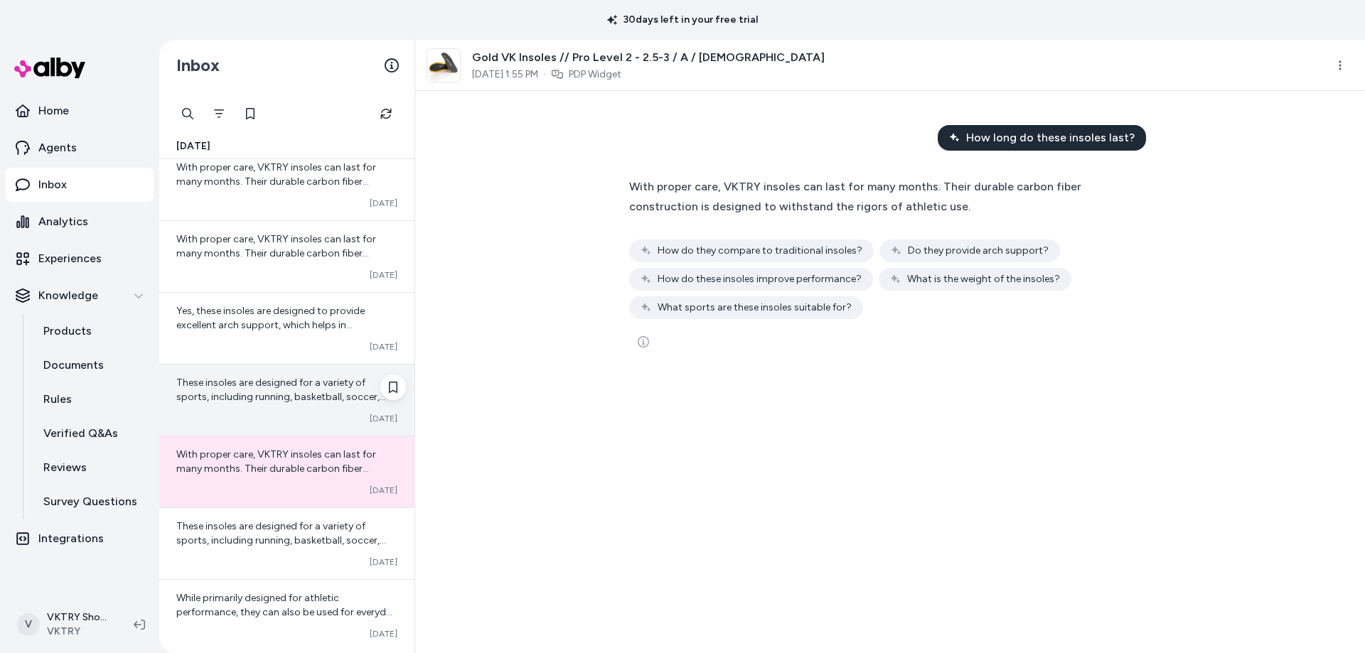
click at [281, 379] on span "These insoles are designed for a variety of sports, including running, basketba…" at bounding box center [281, 411] width 210 height 69
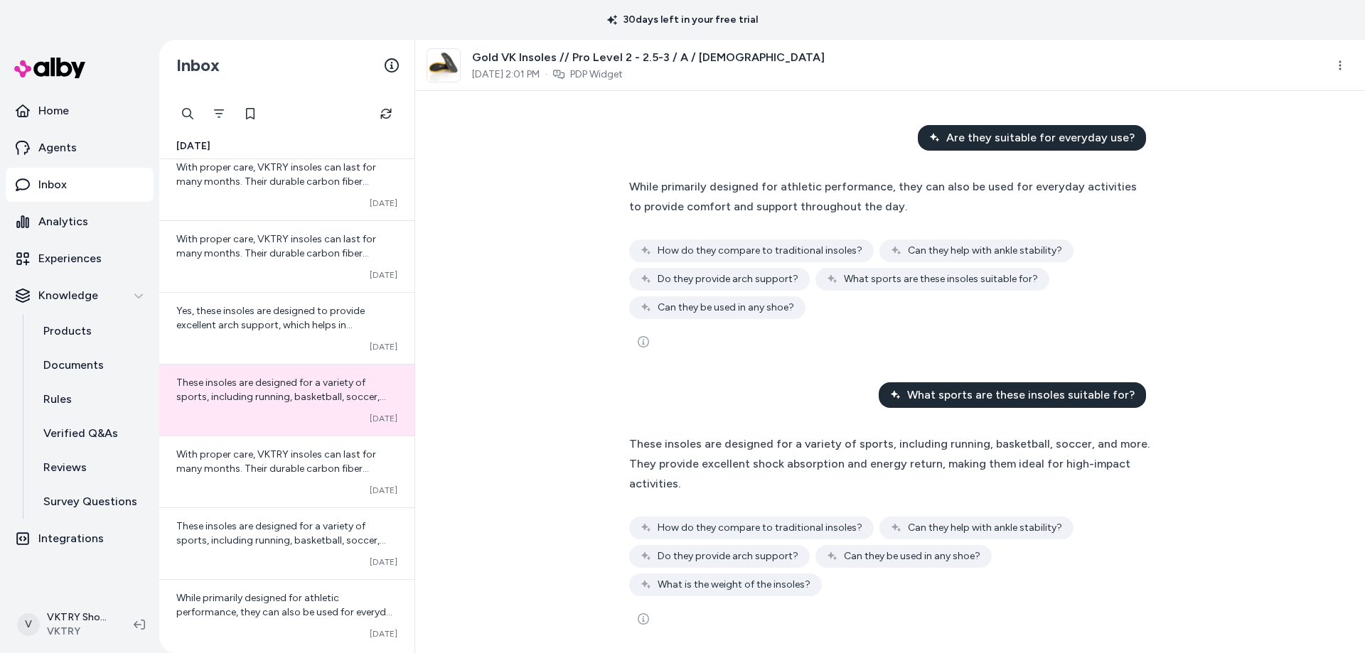
scroll to position [6, 0]
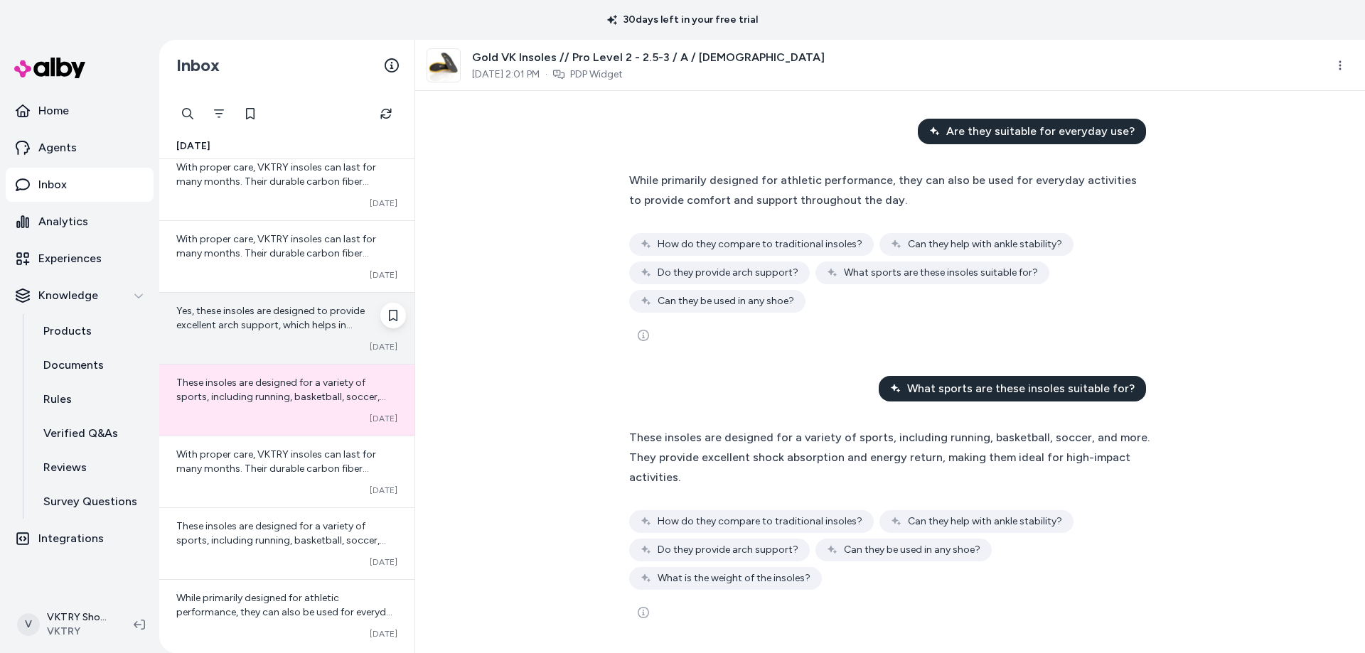
click at [259, 326] on span "Yes, these insoles are designed to provide excellent arch support, which helps …" at bounding box center [270, 332] width 188 height 55
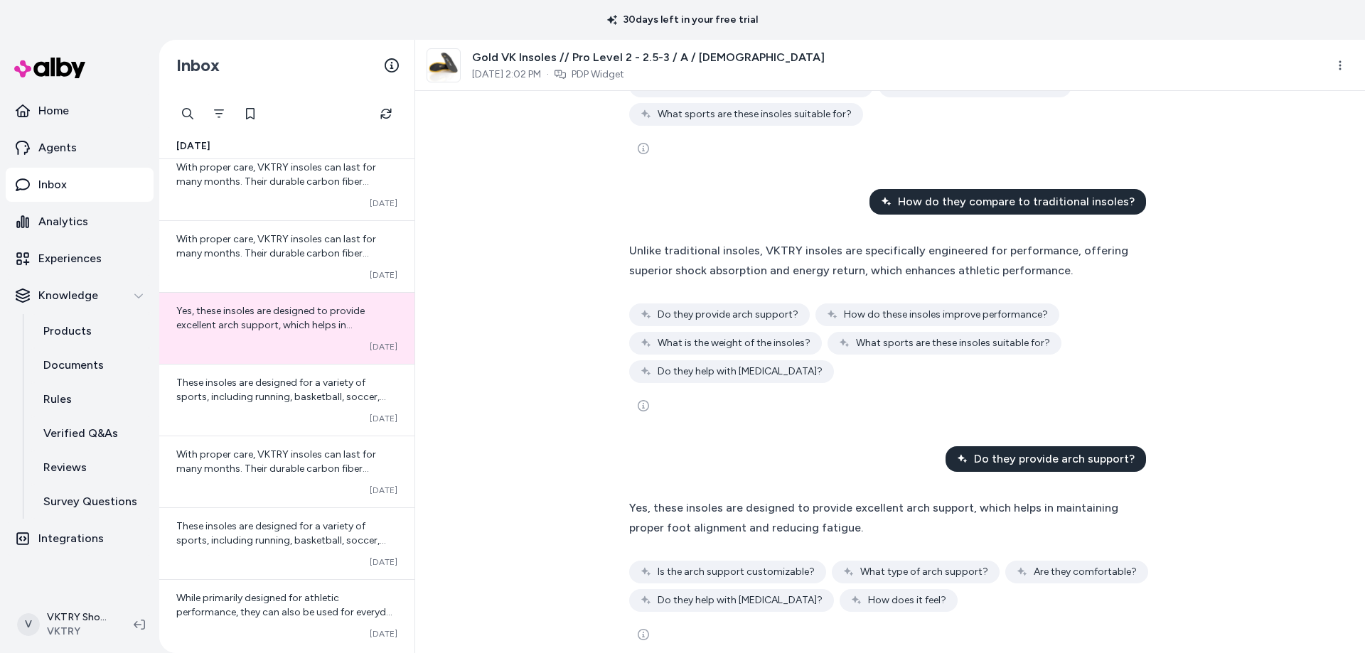
scroll to position [215, 0]
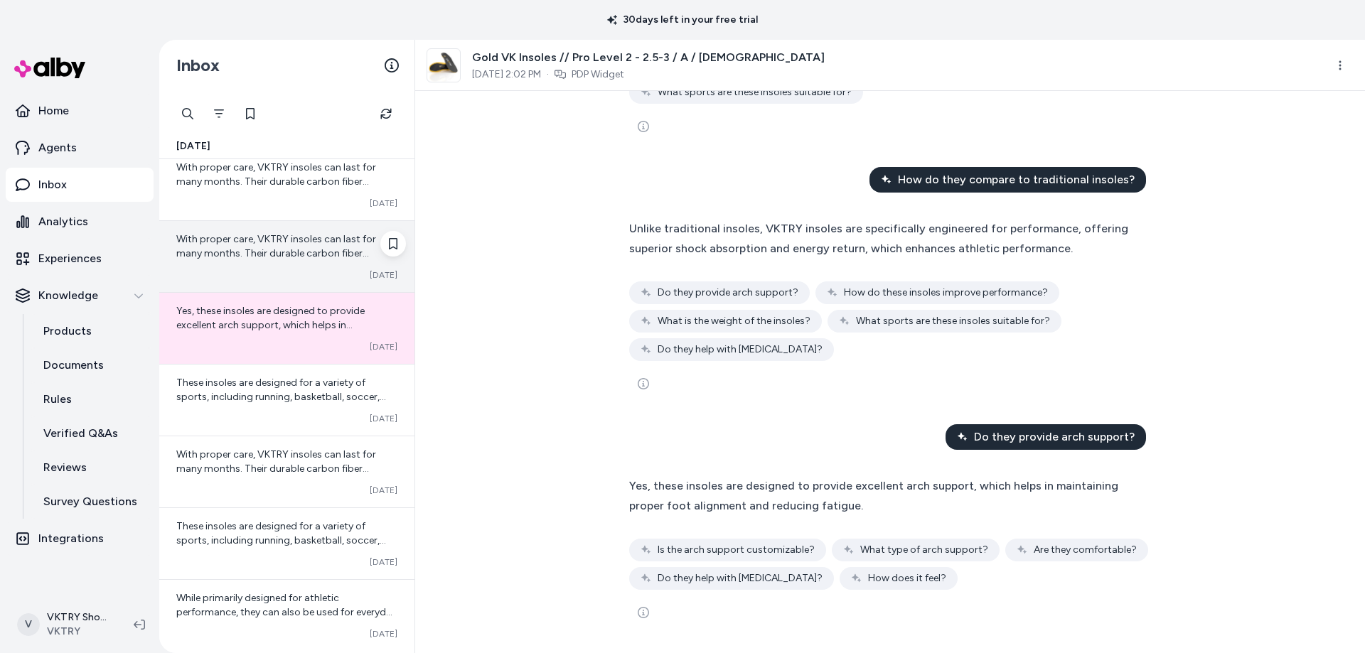
click at [267, 243] on span "With proper care, VKTRY insoles can last for many months. Their durable carbon …" at bounding box center [276, 260] width 200 height 55
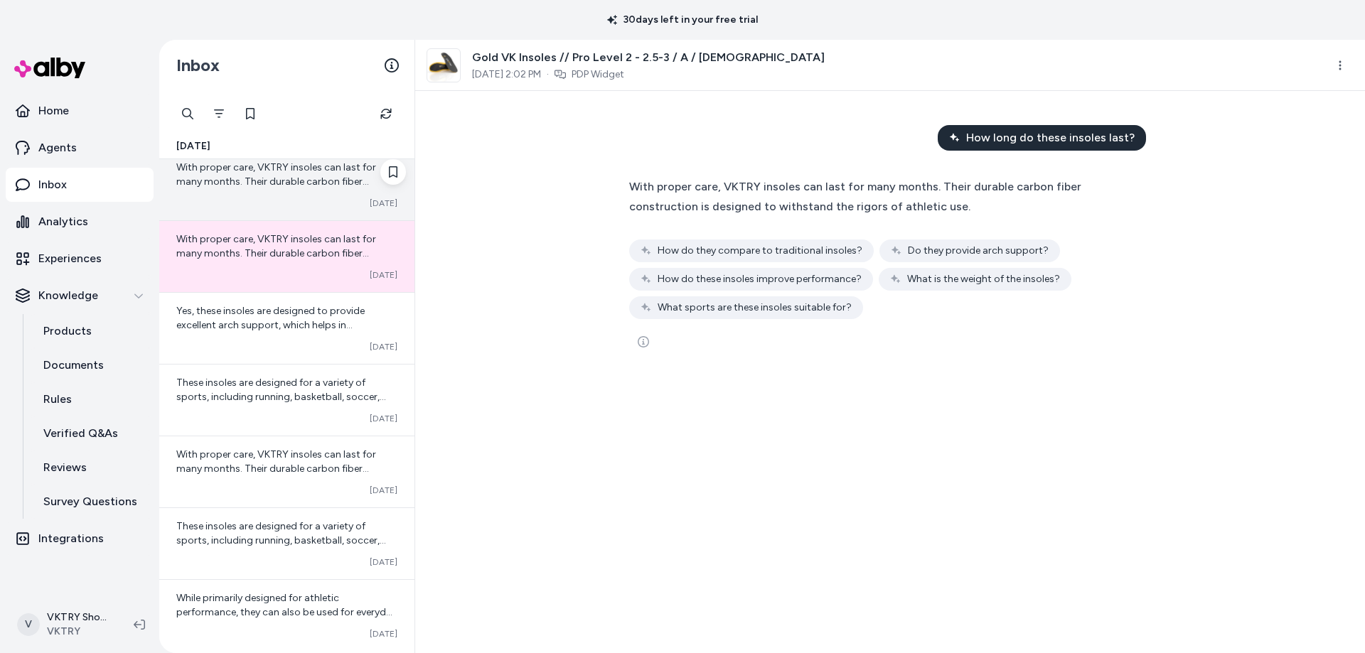
click at [237, 196] on div "With proper care, VKTRY insoles can last for many months. Their durable carbon …" at bounding box center [286, 184] width 255 height 71
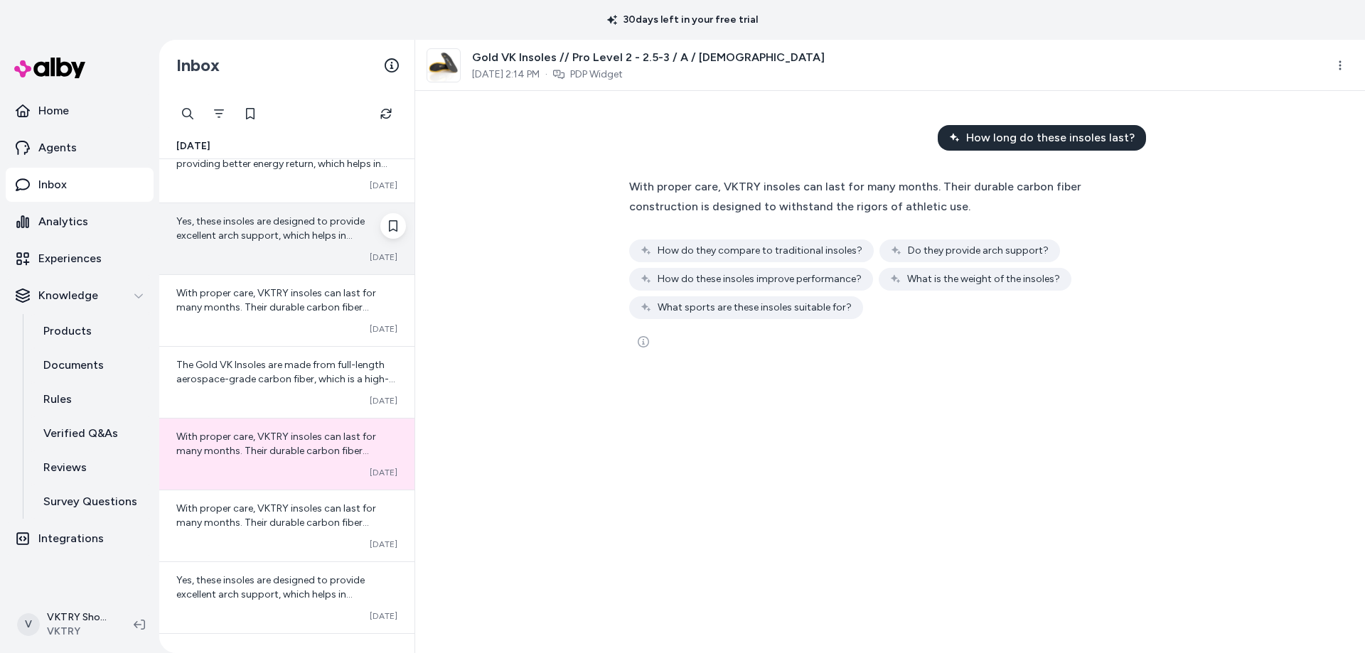
scroll to position [85, 0]
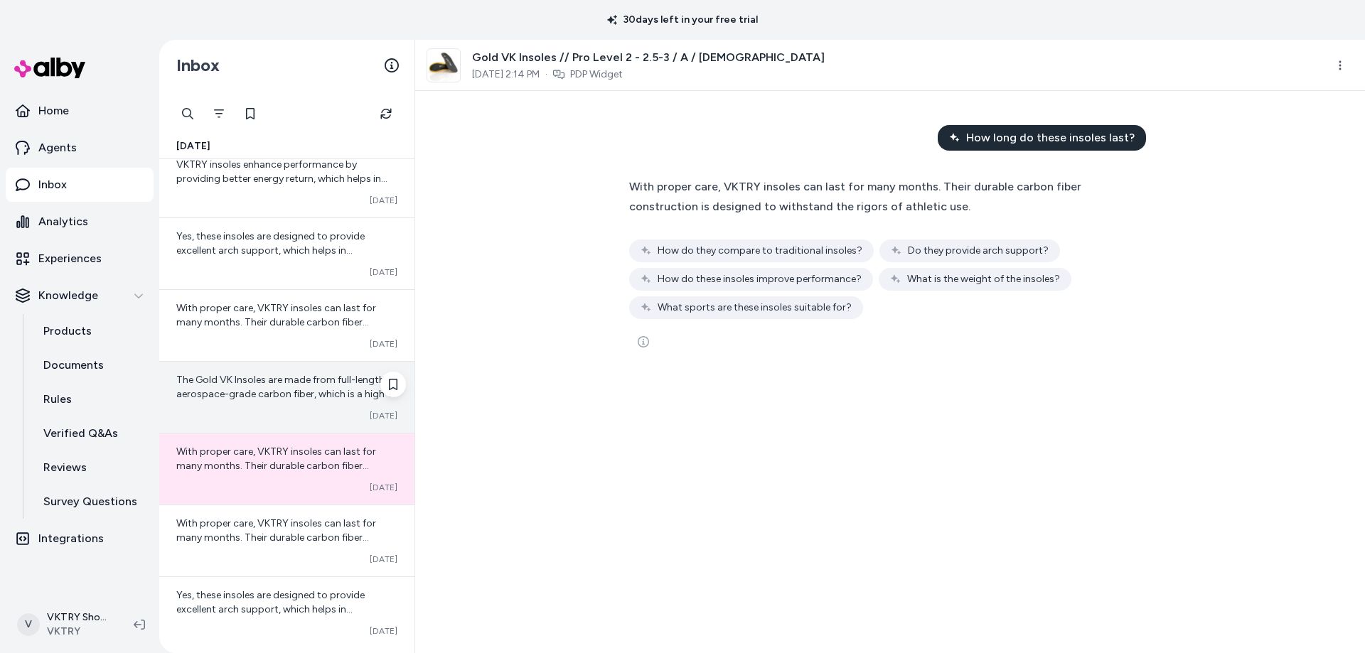
click at [286, 388] on span "The Gold VK Insoles are made from full-length aerospace-grade carbon fiber, whi…" at bounding box center [285, 494] width 219 height 240
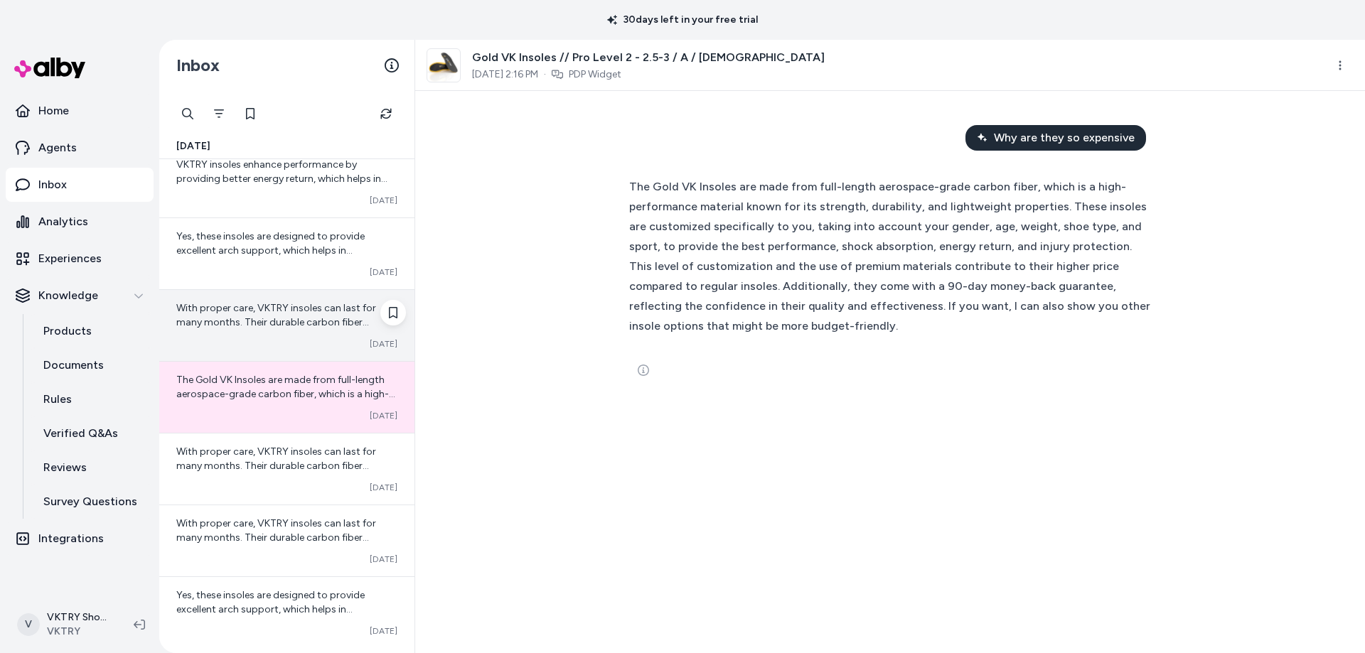
click at [193, 349] on div "Converted [DATE]" at bounding box center [286, 343] width 221 height 11
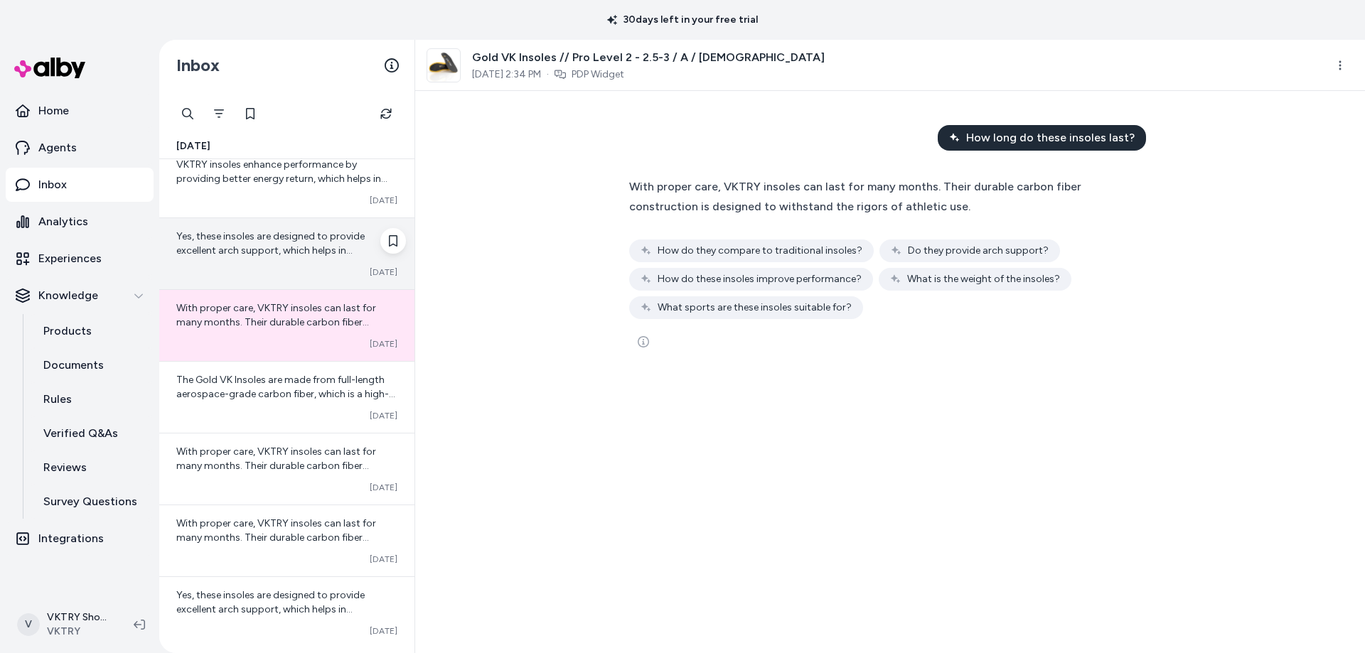
click at [280, 251] on span "Yes, these insoles are designed to provide excellent arch support, which helps …" at bounding box center [270, 257] width 188 height 55
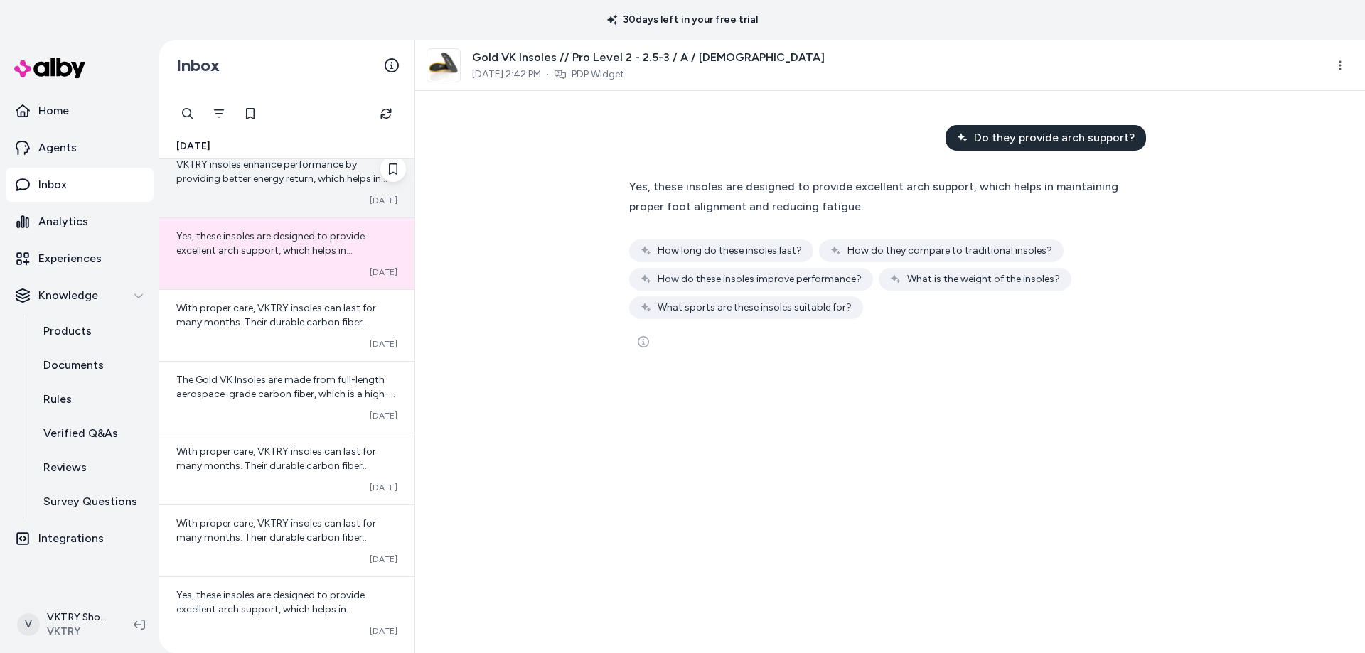
click at [230, 163] on span "VKTRY insoles enhance performance by providing better energy return, which help…" at bounding box center [282, 193] width 213 height 69
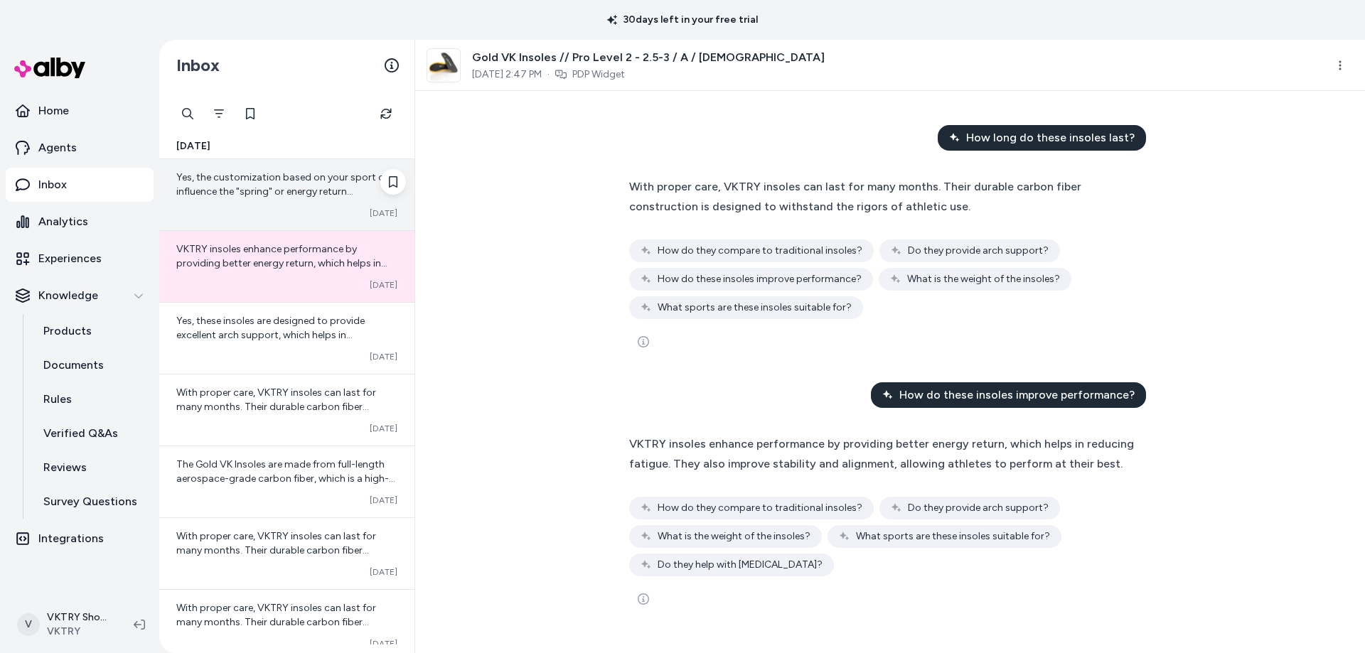
click at [271, 213] on div "Converted [DATE]" at bounding box center [286, 213] width 221 height 11
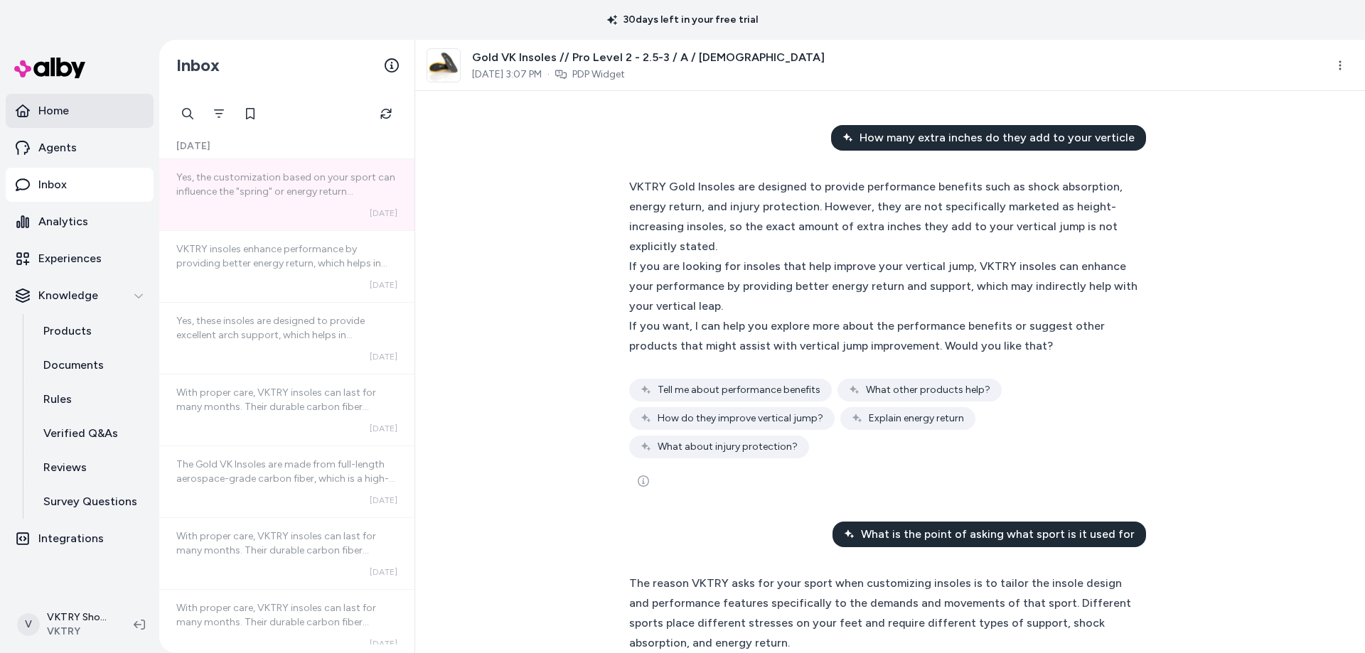
click at [65, 113] on p "Home" at bounding box center [53, 110] width 31 height 17
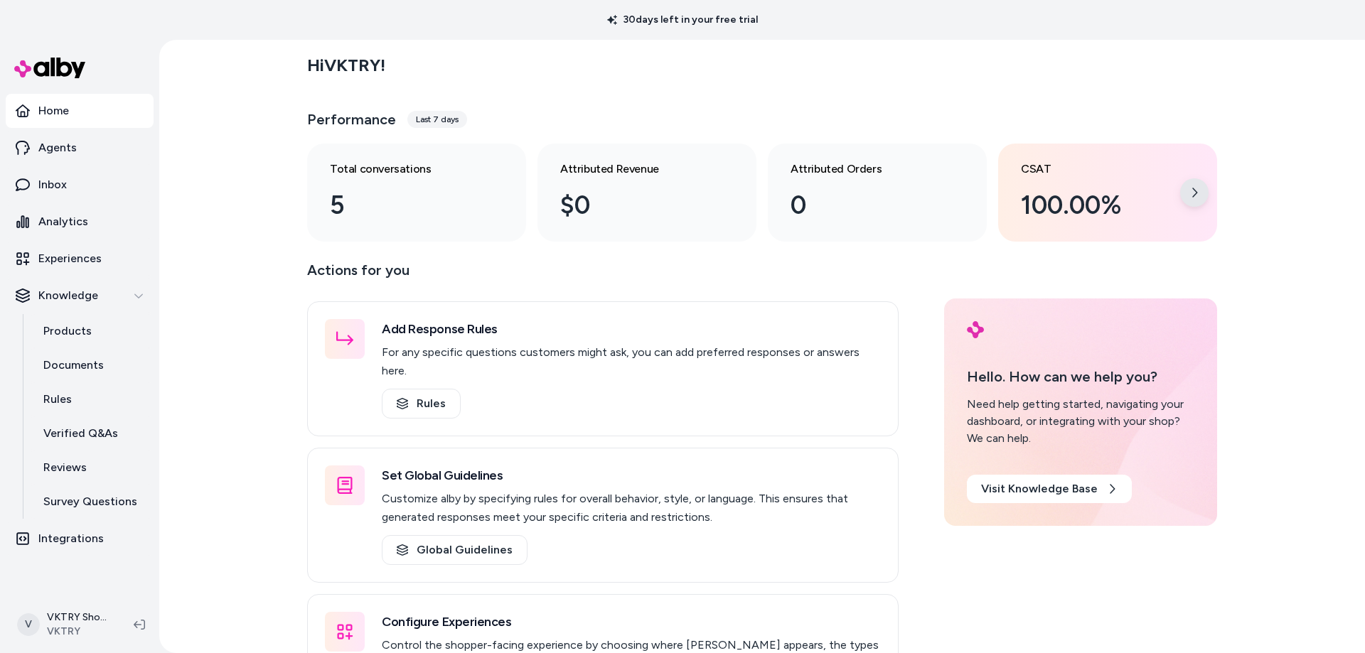
click at [1192, 193] on icon at bounding box center [1194, 192] width 11 height 11
